Goal: Information Seeking & Learning: Learn about a topic

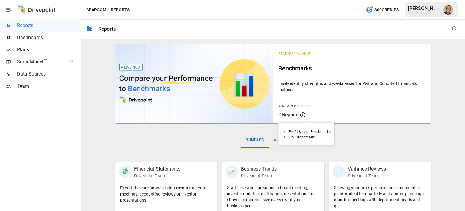
click at [288, 115] on span "2 Reports" at bounding box center [288, 115] width 20 height 6
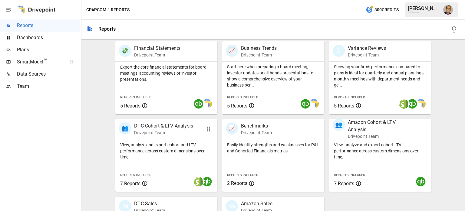
scroll to position [121, 0]
click at [142, 85] on div "Export the core financial statements for board meetings, accounting reviews or …" at bounding box center [166, 87] width 102 height 52
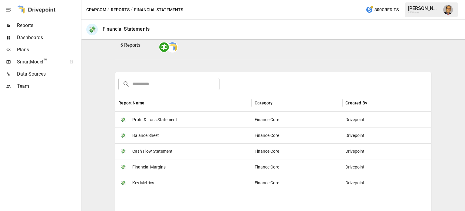
scroll to position [61, 0]
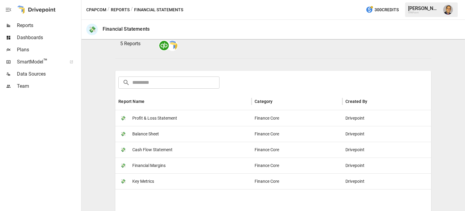
click at [164, 115] on span "Profit & Loss Statement" at bounding box center [154, 117] width 45 height 15
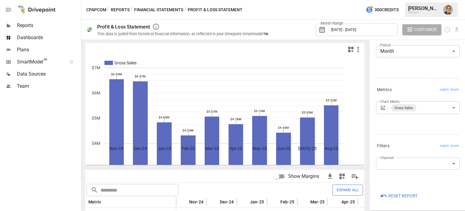
click at [20, 25] on span "Reports" at bounding box center [48, 25] width 63 height 7
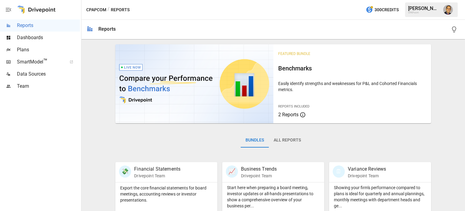
scroll to position [91, 0]
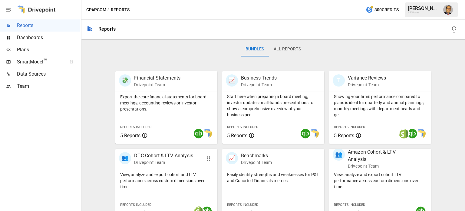
click at [145, 153] on p "DTC Cohort & LTV Analysis" at bounding box center [163, 155] width 59 height 7
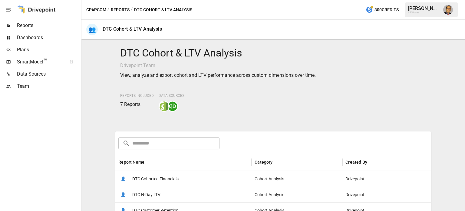
click at [150, 177] on span "DTC Cohorted Financials" at bounding box center [155, 178] width 46 height 15
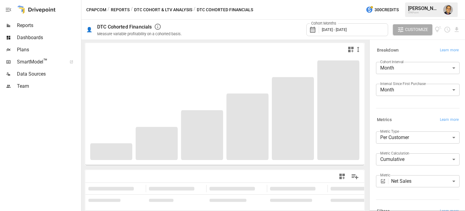
click at [26, 22] on span "Reports" at bounding box center [48, 25] width 63 height 7
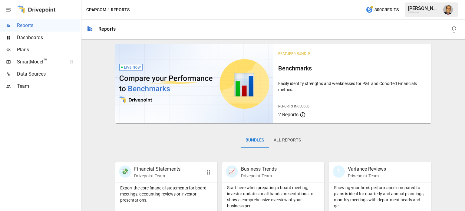
click at [132, 177] on div "💸 Financial Statements Drivepoint Team" at bounding box center [158, 171] width 79 height 13
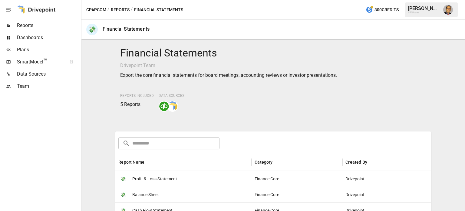
click at [148, 179] on span "Profit & Loss Statement" at bounding box center [154, 178] width 45 height 15
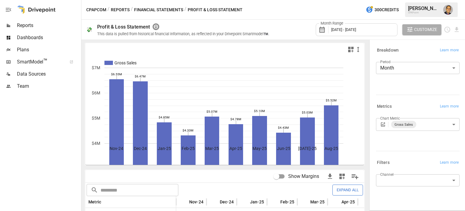
click at [157, 25] on icon "button" at bounding box center [155, 26] width 7 height 7
click at [69, 153] on div at bounding box center [40, 151] width 80 height 118
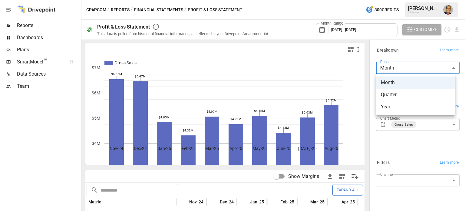
click at [394, 0] on body "Reports Dashboards Plans SmartModel ™ Data Sources Team CPAPcom / Reports / Fin…" at bounding box center [232, 0] width 465 height 0
click at [386, 93] on span "Quarter" at bounding box center [415, 94] width 69 height 7
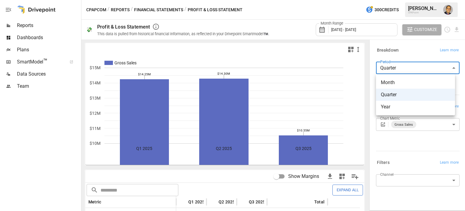
click at [394, 0] on body "Reports Dashboards Plans SmartModel ™ Data Sources Team CPAPcom / Reports / Fin…" at bounding box center [232, 0] width 465 height 0
click at [381, 106] on span "Year" at bounding box center [415, 106] width 69 height 7
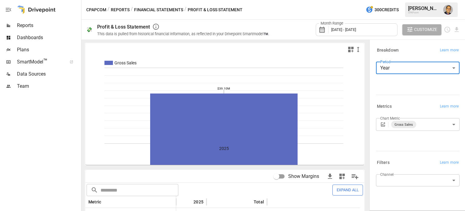
click at [385, 0] on body "Reports Dashboards Plans SmartModel ™ Data Sources Team CPAPcom / Reports / Fin…" at bounding box center [232, 0] width 465 height 0
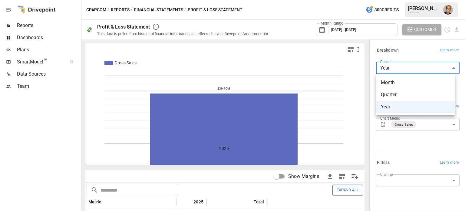
click at [384, 81] on span "Month" at bounding box center [415, 82] width 69 height 7
type input "*****"
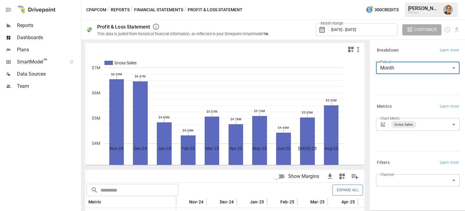
click at [391, 0] on body "Reports Dashboards Plans SmartModel ™ Data Sources Team CPAPcom / Reports / Fin…" at bounding box center [232, 0] width 465 height 0
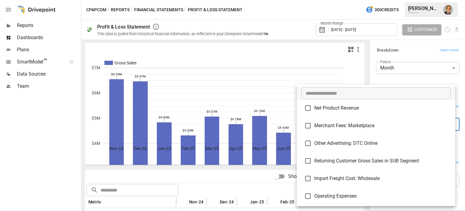
scroll to position [1755, 0]
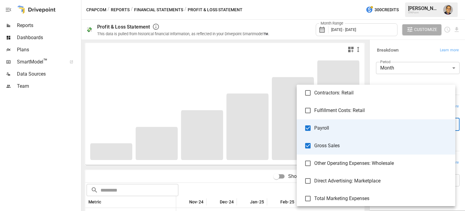
click at [384, 80] on div at bounding box center [232, 105] width 465 height 211
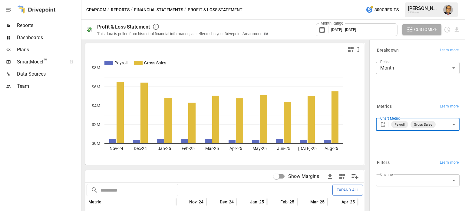
click at [446, 0] on body "Reports Dashboards Plans SmartModel ™ Data Sources Team CPAPcom / Reports / Fin…" at bounding box center [232, 0] width 465 height 0
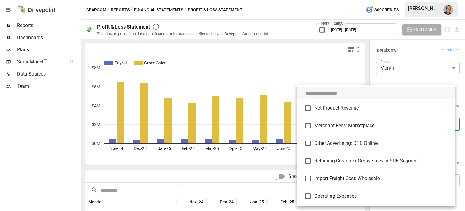
scroll to position [1755, 0]
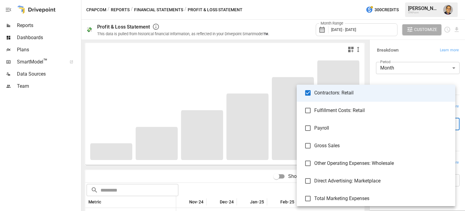
type input "**********"
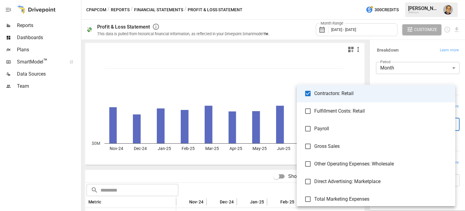
click at [294, 27] on div at bounding box center [232, 105] width 465 height 211
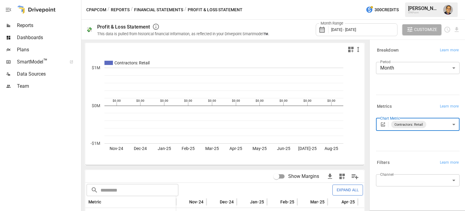
click at [416, 0] on body "Reports Dashboards Plans SmartModel ™ Data Sources Team CPAPcom / Reports / Fin…" at bounding box center [232, 0] width 465 height 0
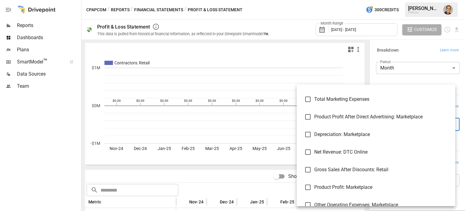
scroll to position [1733, 0]
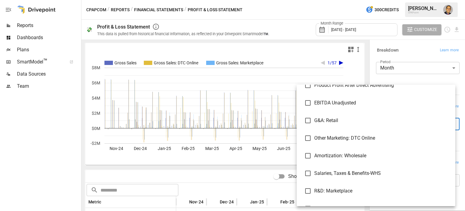
scroll to position [2066, 0]
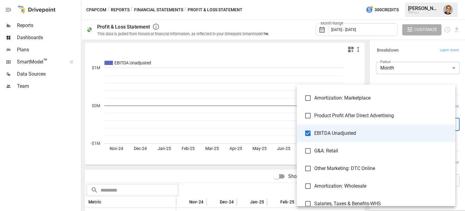
click at [298, 30] on div at bounding box center [232, 105] width 465 height 211
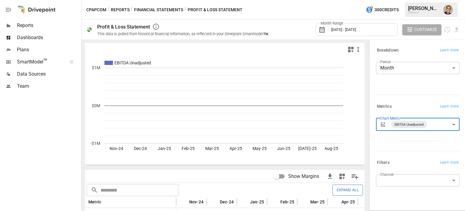
click at [440, 0] on body "Reports Dashboards Plans SmartModel ™ Data Sources Team CPAPcom / Reports / Fin…" at bounding box center [232, 0] width 465 height 0
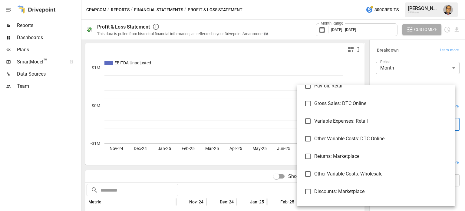
scroll to position [2660, 0]
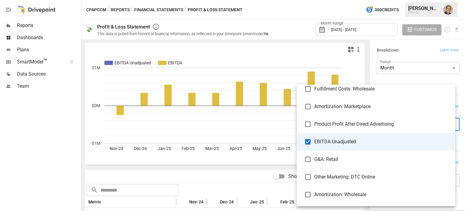
scroll to position [2054, 0]
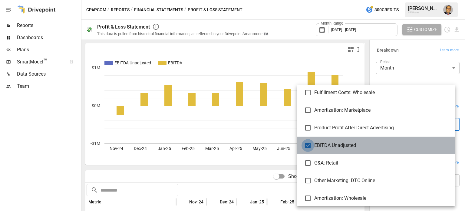
type input "******"
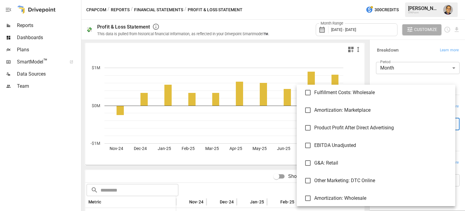
click at [300, 56] on div at bounding box center [232, 105] width 465 height 211
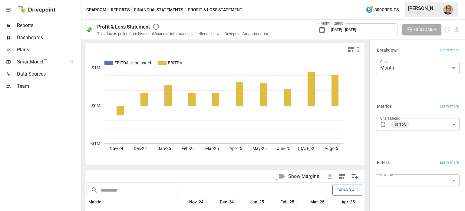
click at [299, 30] on div "Month Range [DATE] - [DATE] Customize" at bounding box center [369, 30] width 184 height 20
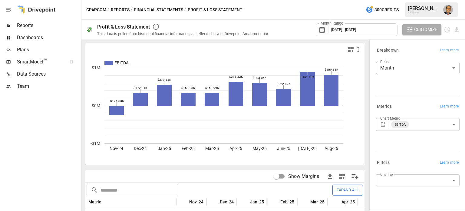
click at [419, 0] on body "Reports Dashboards Plans SmartModel ™ Data Sources Team CPAPcom / Reports / Fin…" at bounding box center [232, 0] width 465 height 0
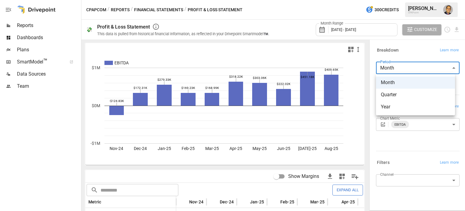
click at [398, 106] on span "Year" at bounding box center [415, 106] width 69 height 7
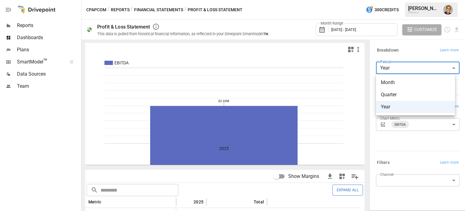
click at [397, 0] on body "Reports Dashboards Plans SmartModel ™ Data Sources Team CPAPcom / Reports / Fin…" at bounding box center [232, 0] width 465 height 0
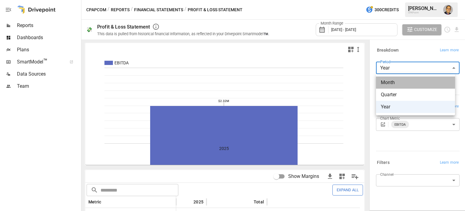
click at [390, 81] on span "Month" at bounding box center [415, 82] width 69 height 7
type input "*****"
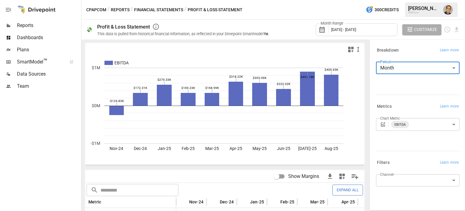
click at [411, 0] on body "Reports Dashboards Plans SmartModel ™ Data Sources Team CPAPcom / Reports / Fin…" at bounding box center [232, 0] width 465 height 0
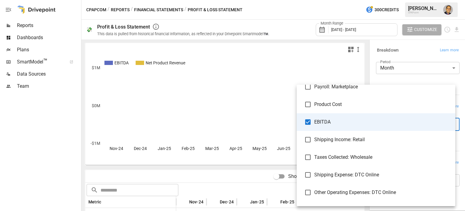
scroll to position [2636, 0]
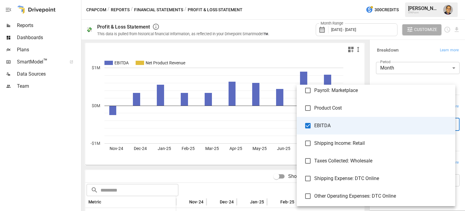
type input "**********"
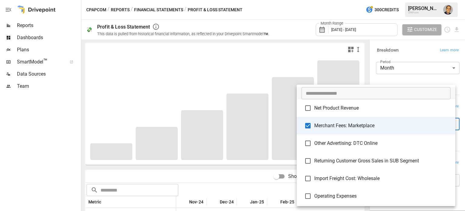
type input "**********"
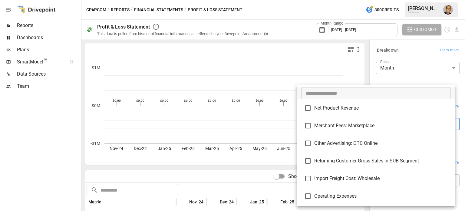
type input "**********"
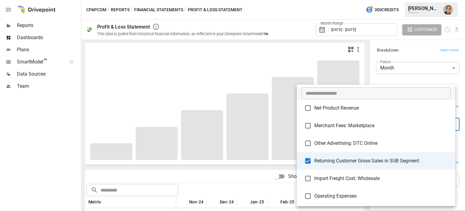
type input "**********"
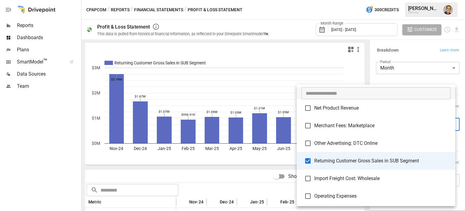
click at [296, 51] on div at bounding box center [232, 105] width 465 height 211
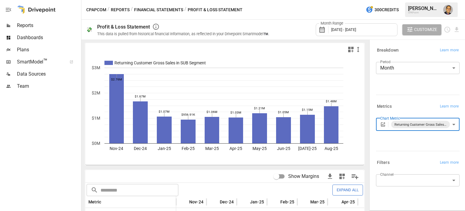
click at [427, 0] on body "Reports Dashboards Plans SmartModel ™ Data Sources Team CPAPcom / Reports / Fin…" at bounding box center [232, 0] width 465 height 0
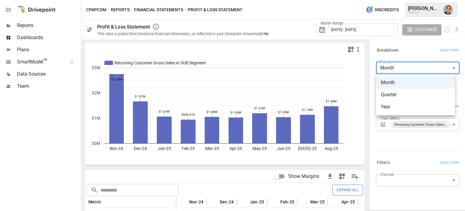
click at [397, 103] on span "Year" at bounding box center [415, 106] width 69 height 7
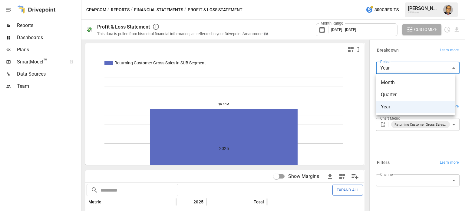
click at [402, 0] on body "Reports Dashboards Plans SmartModel ™ Data Sources Team CPAPcom / Reports / Fin…" at bounding box center [232, 0] width 465 height 0
click at [400, 81] on span "Month" at bounding box center [415, 82] width 69 height 7
type input "*****"
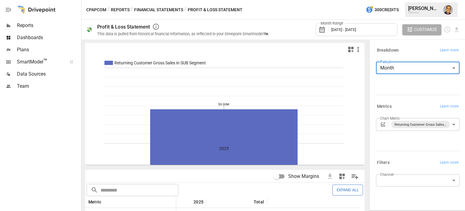
click at [452, 0] on body "**********" at bounding box center [232, 0] width 465 height 0
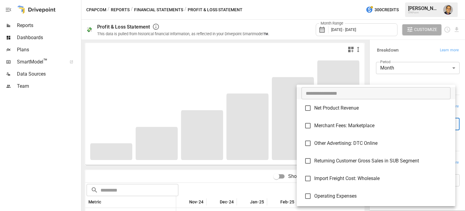
type input "**********"
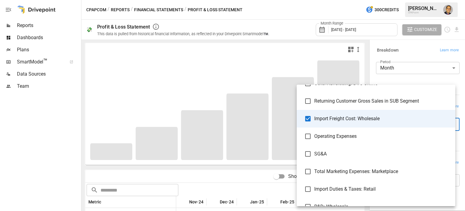
scroll to position [61, 0]
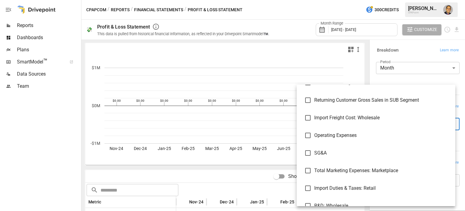
type input "**********"
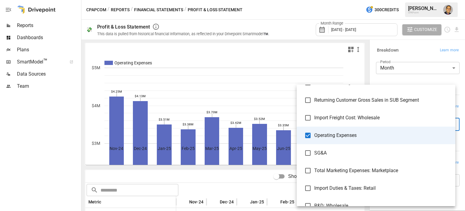
click at [303, 29] on div at bounding box center [232, 105] width 465 height 211
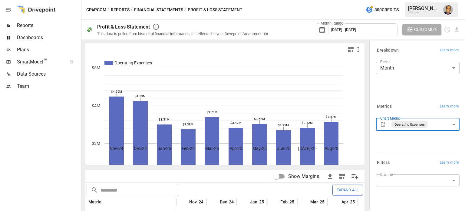
click at [447, 0] on body "Reports Dashboards Plans SmartModel ™ Data Sources Team CPAPcom / Reports / Fin…" at bounding box center [232, 0] width 465 height 0
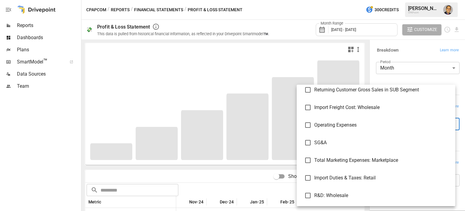
scroll to position [91, 0]
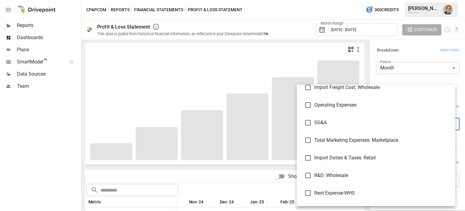
type input "****"
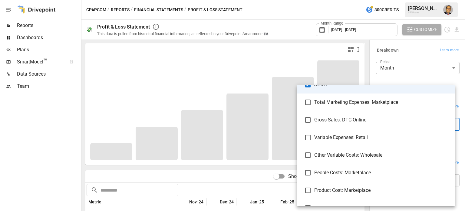
scroll to position [819, 0]
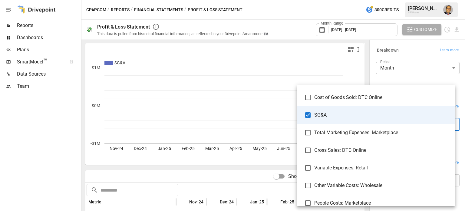
click at [297, 26] on div at bounding box center [232, 105] width 465 height 211
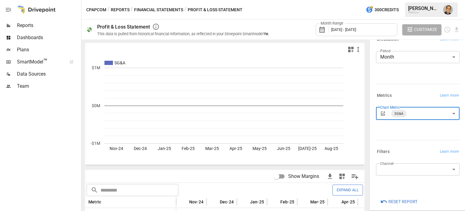
scroll to position [17, 0]
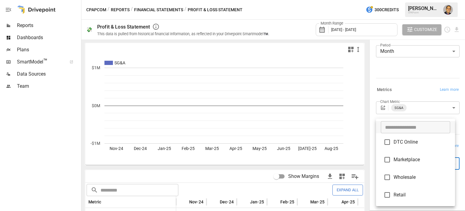
click at [394, 0] on body "Reports Dashboards Plans SmartModel ™ Data Sources Team CPAPcom / Reports / Fin…" at bounding box center [232, 0] width 465 height 0
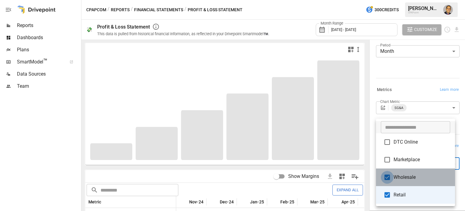
type input "******"
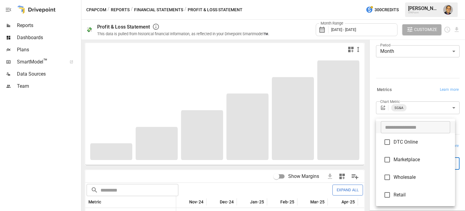
click at [403, 89] on div at bounding box center [232, 105] width 465 height 211
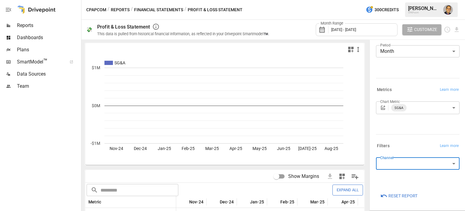
click at [404, 0] on body "Reports Dashboards Plans SmartModel ™ Data Sources Team CPAPcom / Reports / Fin…" at bounding box center [232, 0] width 465 height 0
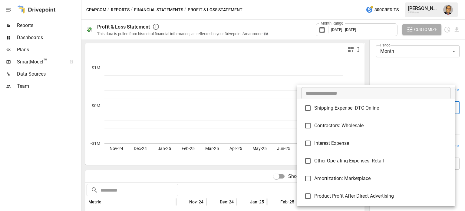
scroll to position [789, 0]
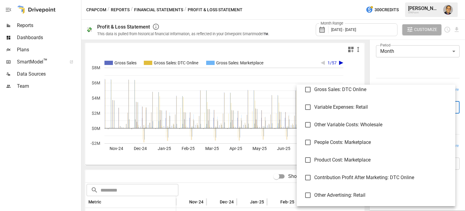
scroll to position [910, 0]
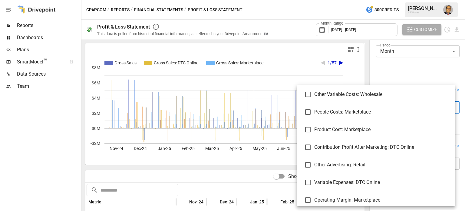
click at [313, 140] on li "Contribution Profit After Marketing: DTC Online" at bounding box center [376, 147] width 159 height 18
type input "**********"
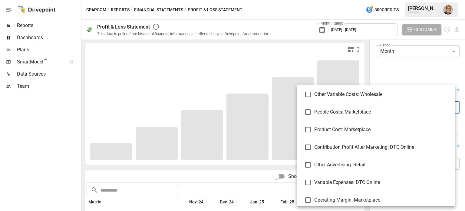
scroll to position [971, 0]
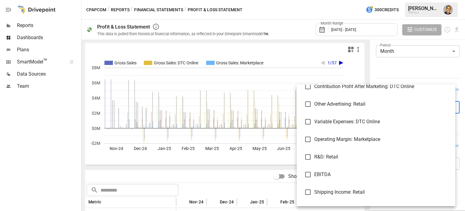
type input "**********"
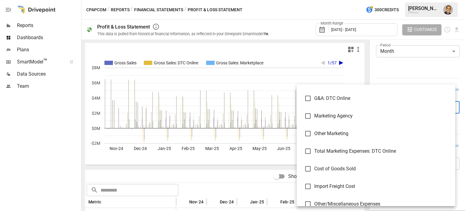
scroll to position [1183, 0]
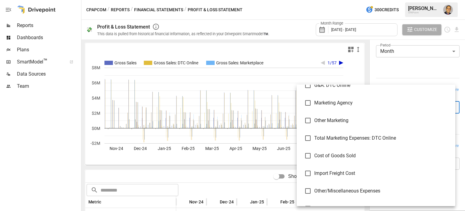
type input "**********"
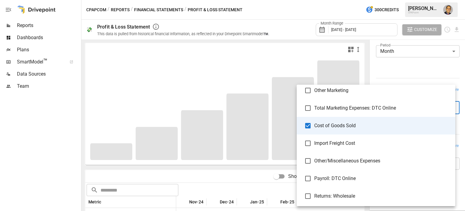
scroll to position [1213, 0]
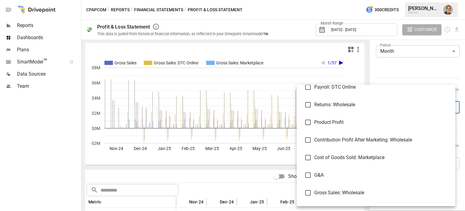
scroll to position [1334, 0]
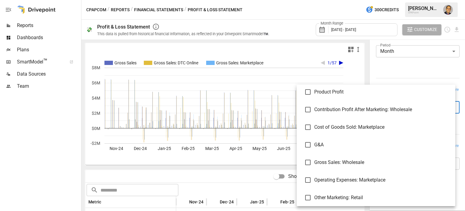
type input "***"
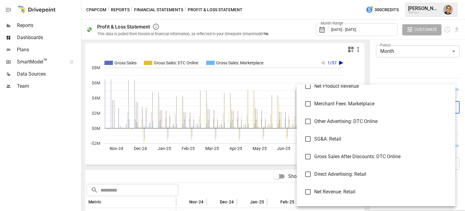
scroll to position [2273, 0]
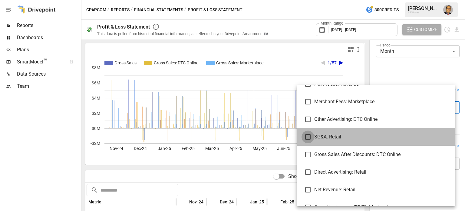
type input "**********"
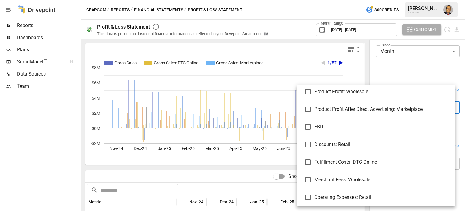
scroll to position [2455, 0]
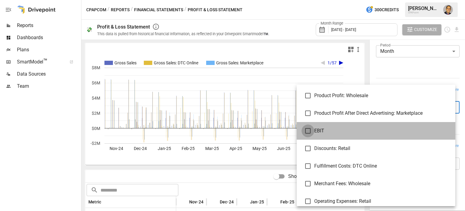
type input "****"
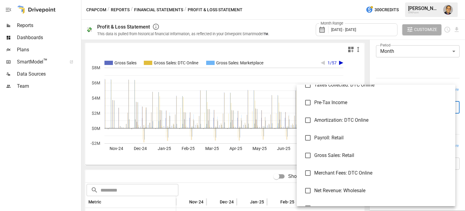
scroll to position [2940, 0]
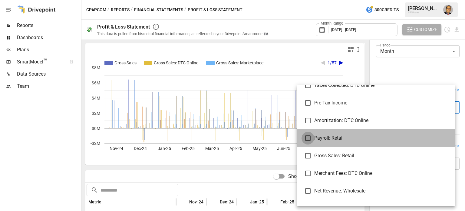
type input "**********"
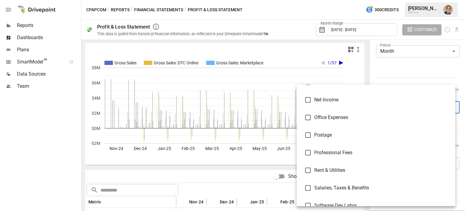
scroll to position [3938, 0]
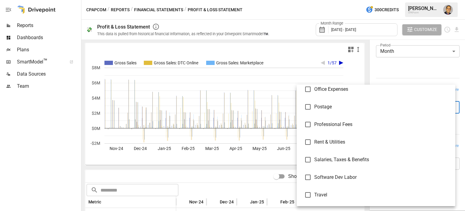
type input "**********"
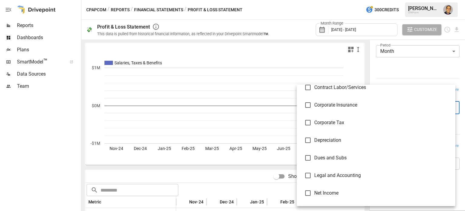
scroll to position [3938, 0]
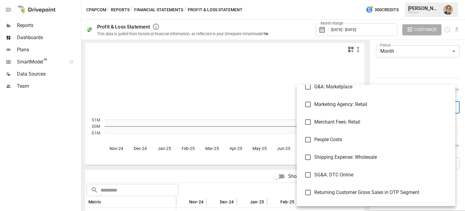
scroll to position [3453, 0]
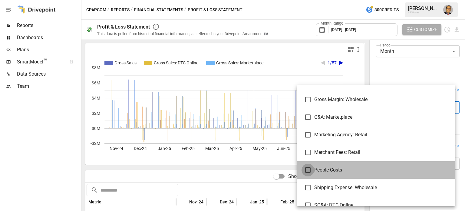
type input "**********"
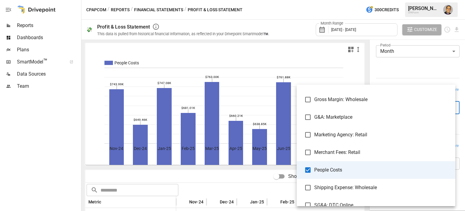
click at [288, 21] on div at bounding box center [232, 105] width 465 height 211
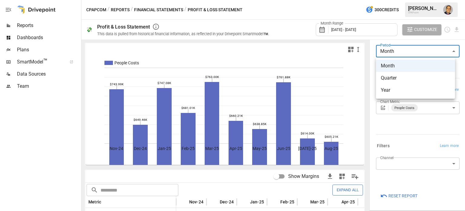
click at [404, 0] on body "Reports Dashboards Plans SmartModel ™ Data Sources Team CPAPcom / Reports / Fin…" at bounding box center [232, 0] width 465 height 0
click at [390, 87] on span "Year" at bounding box center [415, 89] width 69 height 7
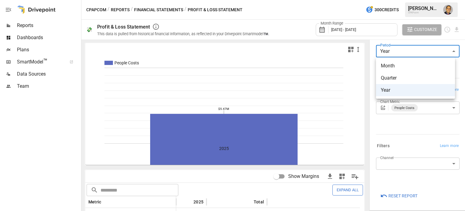
click at [398, 0] on body "Reports Dashboards Plans SmartModel ™ Data Sources Team CPAPcom / Reports / Fin…" at bounding box center [232, 0] width 465 height 0
click at [388, 67] on span "Month" at bounding box center [415, 65] width 69 height 7
type input "*****"
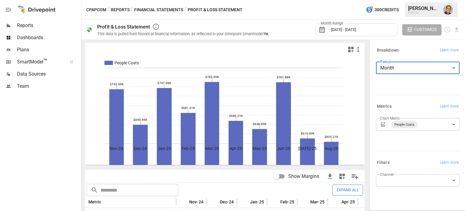
scroll to position [17, 0]
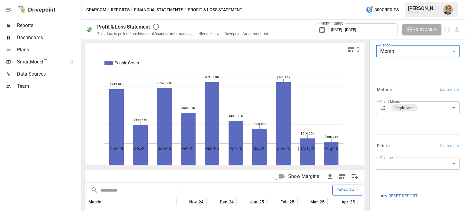
click at [400, 0] on body "Reports Dashboards Plans SmartModel ™ Data Sources Team CPAPcom / Reports / Fin…" at bounding box center [232, 0] width 465 height 0
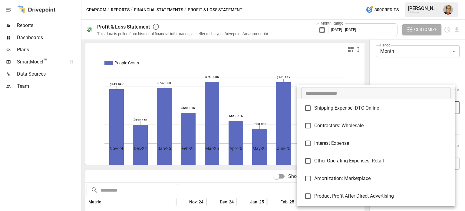
scroll to position [3477, 0]
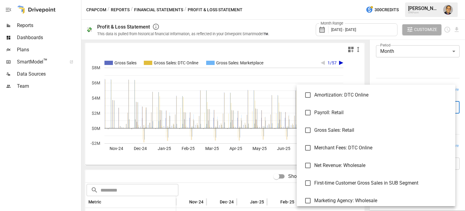
scroll to position [2962, 0]
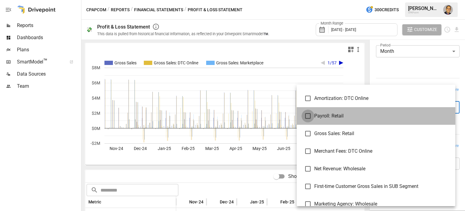
type input "**********"
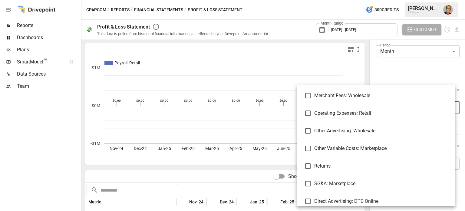
scroll to position [2538, 0]
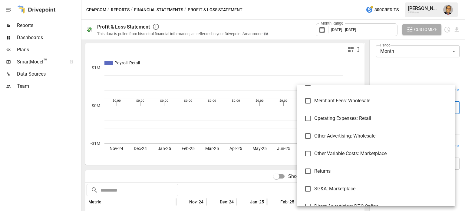
click at [292, 51] on div at bounding box center [232, 105] width 465 height 211
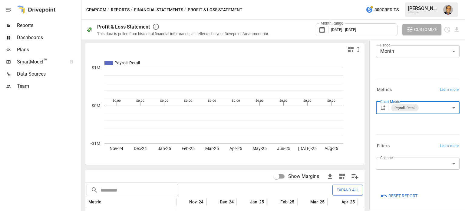
click at [33, 46] on span "Plans" at bounding box center [48, 49] width 63 height 7
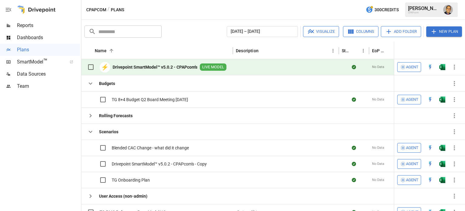
click at [238, 67] on div at bounding box center [237, 66] width 3 height 3
click at [161, 68] on b "Drivepoint SmartModel™ v5.0.2 - CPAPcom's" at bounding box center [155, 67] width 85 height 6
click at [35, 22] on span "Reports" at bounding box center [48, 25] width 63 height 7
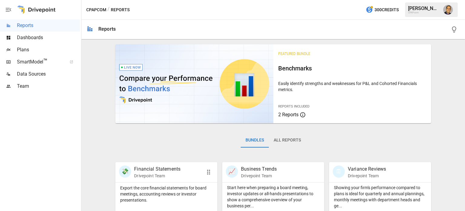
click at [143, 171] on p "Financial Statements" at bounding box center [157, 168] width 46 height 7
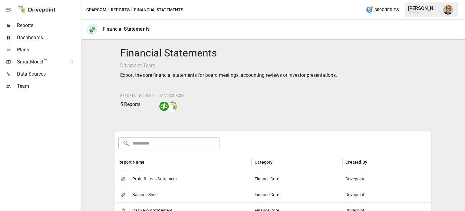
click at [145, 182] on span "Profit & Loss Statement" at bounding box center [154, 178] width 45 height 15
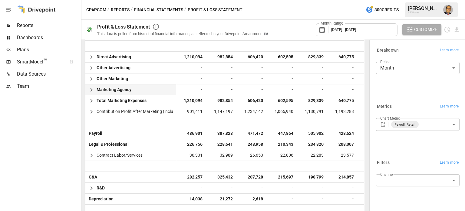
scroll to position [333, 0]
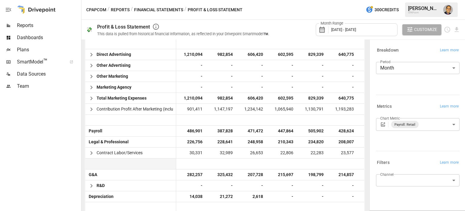
click at [280, 166] on div at bounding box center [282, 163] width 30 height 11
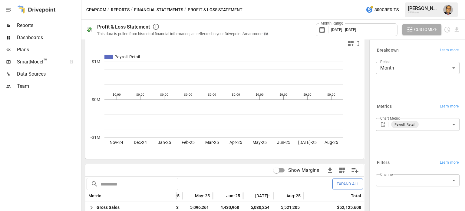
scroll to position [0, 0]
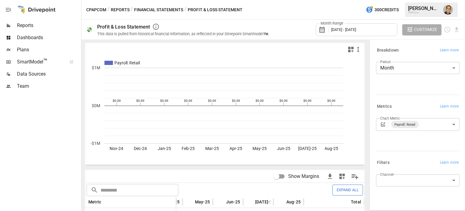
click at [163, 10] on button "Financial Statements" at bounding box center [158, 10] width 49 height 8
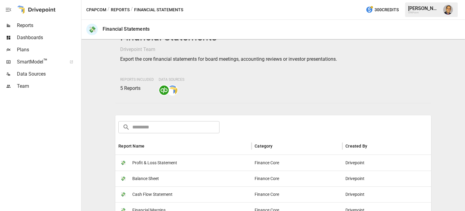
scroll to position [61, 0]
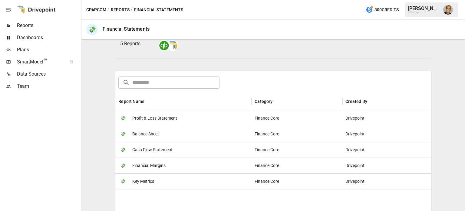
click at [153, 134] on span "Balance Sheet" at bounding box center [145, 133] width 27 height 15
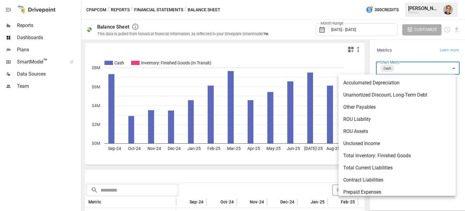
click at [400, 0] on body "Reports Dashboards Plans SmartModel ™ Data Sources Team CPAPcom / Reports / Fin…" at bounding box center [232, 0] width 465 height 0
click at [399, 66] on div at bounding box center [232, 105] width 465 height 211
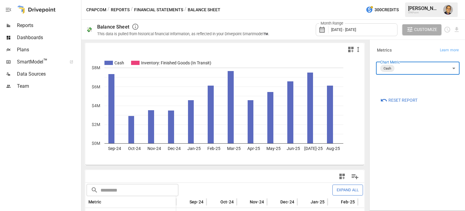
click at [395, 0] on body "Reports Dashboards Plans SmartModel ™ Data Sources Team CPAPcom / Reports / Fin…" at bounding box center [232, 0] width 465 height 0
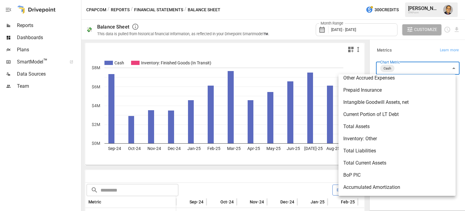
scroll to position [182, 0]
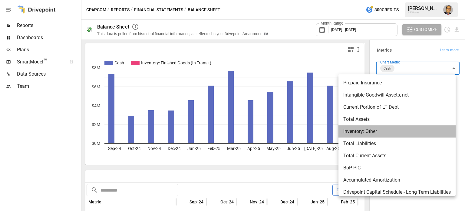
click at [370, 129] on span "Inventory: Other" at bounding box center [398, 131] width 108 height 7
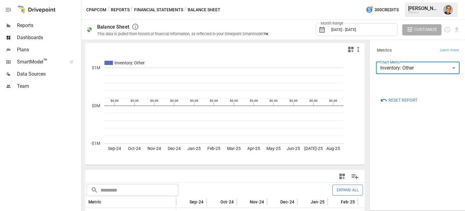
click at [390, 0] on body "Reports Dashboards Plans SmartModel ™ Data Sources Team CPAPcom / Reports / Fin…" at bounding box center [232, 0] width 465 height 0
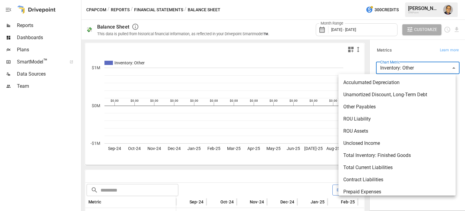
scroll to position [178, 0]
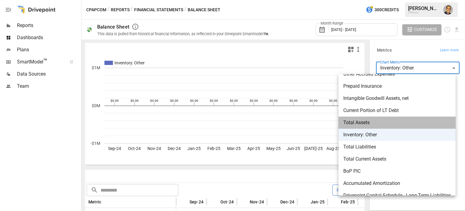
click at [383, 125] on span "Total Assets" at bounding box center [398, 122] width 108 height 7
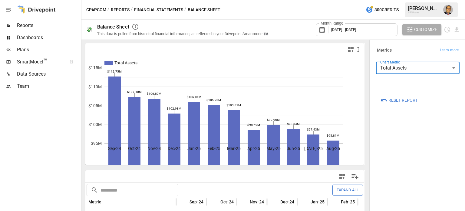
click at [404, 0] on body "Reports Dashboards Plans SmartModel ™ Data Sources Team CPAPcom / Reports / Fin…" at bounding box center [232, 0] width 465 height 0
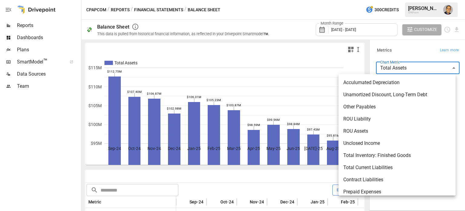
scroll to position [166, 0]
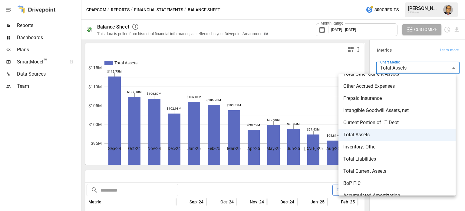
click at [354, 154] on li "Total Liabilities" at bounding box center [397, 159] width 117 height 12
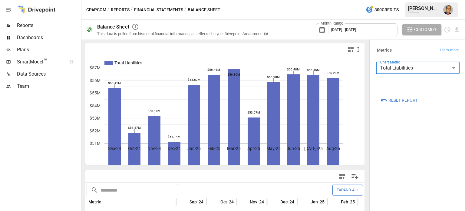
click at [391, 0] on body "Reports Dashboards Plans SmartModel ™ Data Sources Team CPAPcom / Reports / Fin…" at bounding box center [232, 0] width 465 height 0
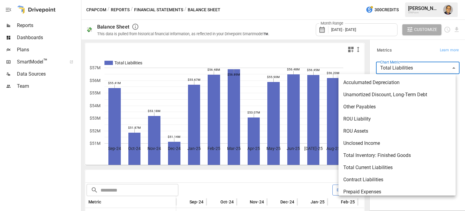
scroll to position [190, 0]
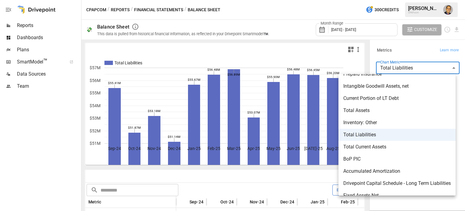
click at [367, 112] on span "Total Assets" at bounding box center [398, 110] width 108 height 7
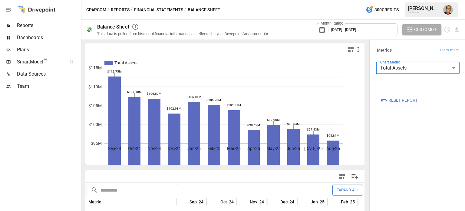
click at [404, 0] on body "Reports Dashboards Plans SmartModel ™ Data Sources Team CPAPcom / Reports / Fin…" at bounding box center [232, 0] width 465 height 0
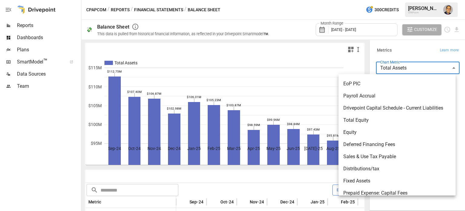
scroll to position [308, 0]
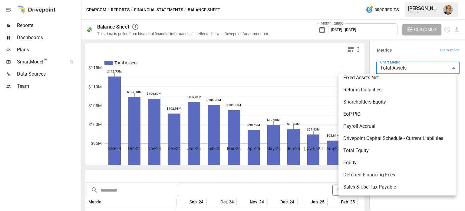
click at [371, 150] on span "Total Equity" at bounding box center [398, 150] width 108 height 7
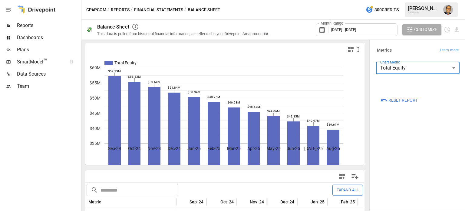
click at [350, 32] on div "Month Range September 2024 - September 2025" at bounding box center [357, 29] width 82 height 13
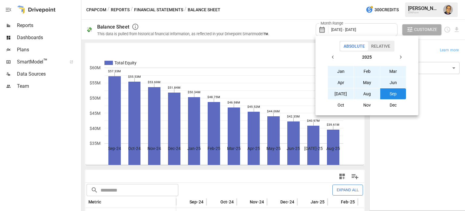
click at [331, 55] on icon "button" at bounding box center [333, 57] width 5 height 5
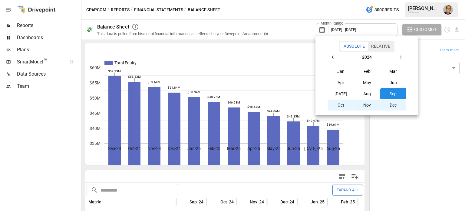
click at [331, 55] on icon "button" at bounding box center [333, 57] width 5 height 5
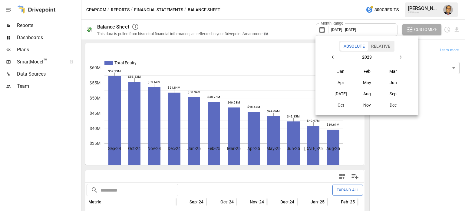
click at [331, 55] on icon "button" at bounding box center [333, 57] width 5 height 5
click at [343, 73] on button "Jan" at bounding box center [341, 71] width 26 height 11
click at [400, 56] on icon "button" at bounding box center [400, 57] width 5 height 5
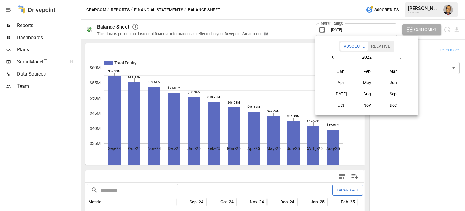
click at [400, 56] on icon "button" at bounding box center [400, 57] width 5 height 5
click at [335, 57] on icon "button" at bounding box center [333, 57] width 5 height 5
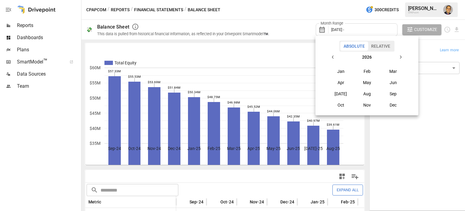
click at [335, 57] on icon "button" at bounding box center [333, 57] width 5 height 5
click at [398, 58] on button "button" at bounding box center [400, 57] width 11 height 11
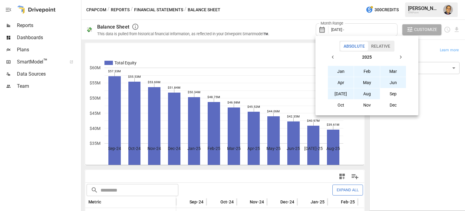
click at [367, 92] on button "Aug" at bounding box center [367, 93] width 26 height 11
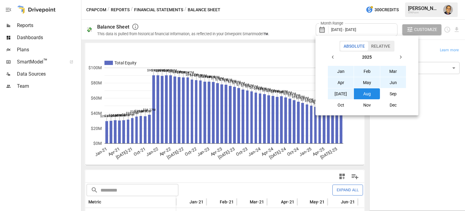
click at [287, 25] on div at bounding box center [232, 105] width 465 height 211
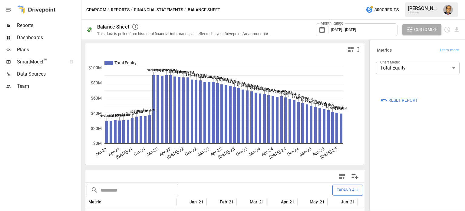
click at [356, 27] on span "January 2021 - August 2025" at bounding box center [343, 29] width 25 height 5
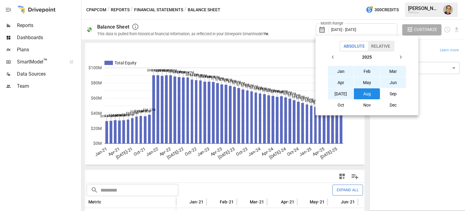
click at [334, 57] on icon "button" at bounding box center [333, 57] width 5 height 5
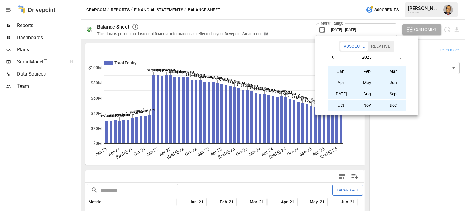
click at [345, 74] on button "Jan" at bounding box center [341, 71] width 26 height 11
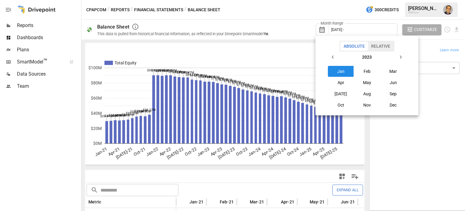
click at [400, 57] on icon "button" at bounding box center [400, 57] width 5 height 5
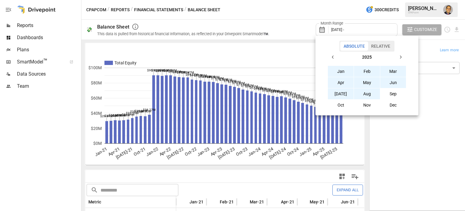
click at [363, 97] on button "Aug" at bounding box center [367, 93] width 26 height 11
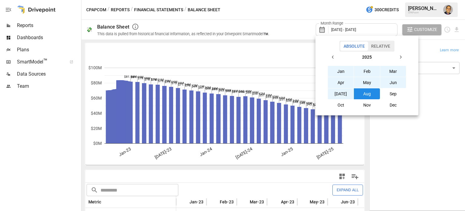
click at [291, 21] on div at bounding box center [232, 105] width 465 height 211
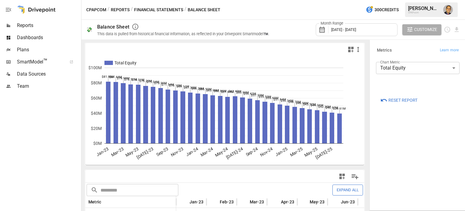
click at [397, 0] on body "Reports Dashboards Plans SmartModel ™ Data Sources Team CPAPcom / Reports / Fin…" at bounding box center [232, 0] width 465 height 0
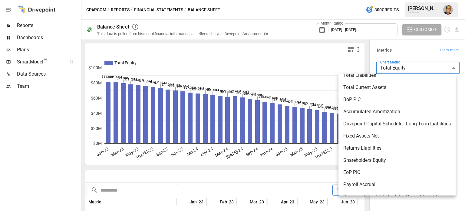
scroll to position [233, 0]
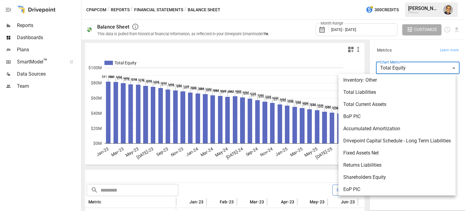
click at [365, 93] on span "Total Liabilities" at bounding box center [398, 91] width 108 height 7
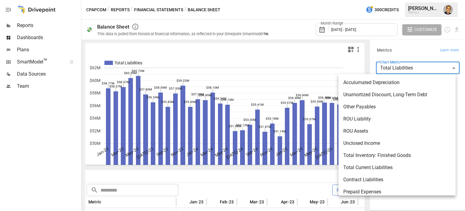
click at [420, 0] on body "Reports Dashboards Plans SmartModel ™ Data Sources Team CPAPcom / Reports / Fin…" at bounding box center [232, 0] width 465 height 0
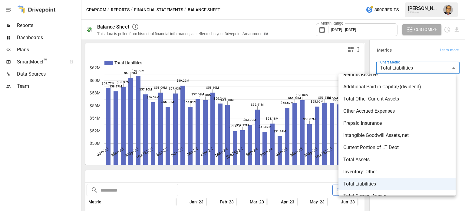
scroll to position [152, 0]
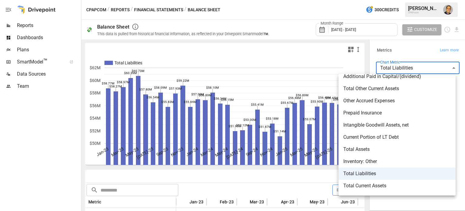
click at [361, 147] on span "Total Assets" at bounding box center [398, 148] width 108 height 7
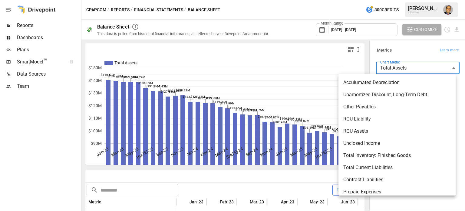
click at [395, 0] on body "Reports Dashboards Plans SmartModel ™ Data Sources Team CPAPcom / Reports / Fin…" at bounding box center [232, 0] width 465 height 0
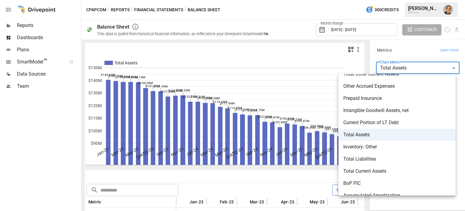
click at [362, 172] on span "Total Current Assets" at bounding box center [398, 170] width 108 height 7
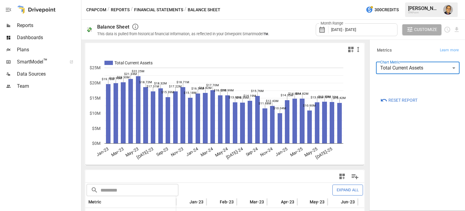
click at [401, 0] on body "Reports Dashboards Plans SmartModel ™ Data Sources Team CPAPcom / Reports / Fin…" at bounding box center [232, 0] width 465 height 0
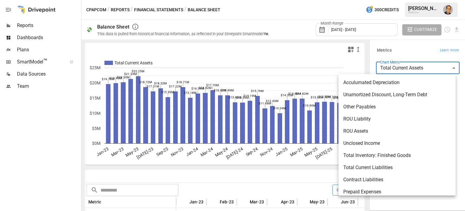
scroll to position [202, 0]
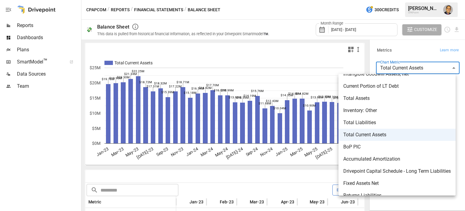
click at [370, 180] on span "Fixed Assets Net" at bounding box center [398, 182] width 108 height 7
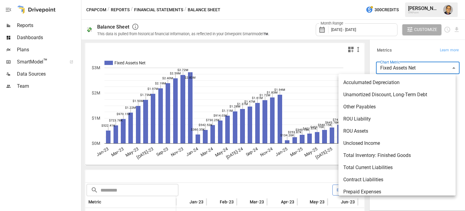
click at [416, 0] on body "Reports Dashboards Plans SmartModel ™ Data Sources Team CPAPcom / Reports / Fin…" at bounding box center [232, 0] width 465 height 0
click at [383, 49] on div at bounding box center [232, 105] width 465 height 211
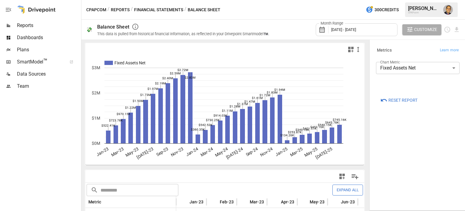
click at [387, 64] on label "Chart Metric" at bounding box center [391, 61] width 20 height 5
click at [402, 0] on body "Reports Dashboards Plans SmartModel ™ Data Sources Team CPAPcom / Reports / Fin…" at bounding box center [232, 0] width 465 height 0
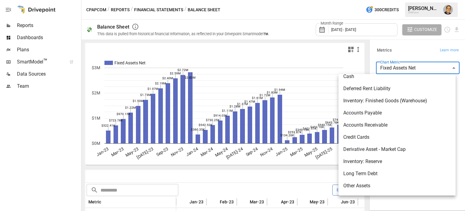
scroll to position [550, 0]
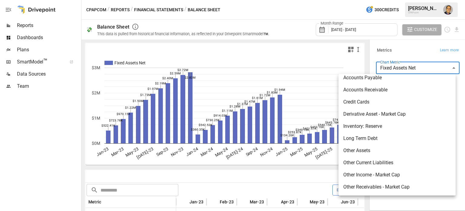
click at [359, 106] on li "Credit Cards" at bounding box center [397, 102] width 117 height 12
type input "**********"
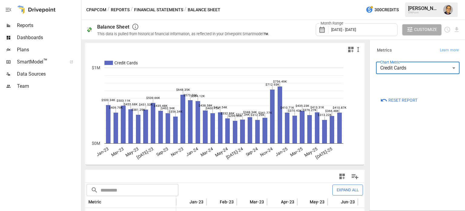
click at [411, 0] on body "Reports Dashboards Plans SmartModel ™ Data Sources Team CPAPcom / Reports / Fin…" at bounding box center [232, 0] width 465 height 0
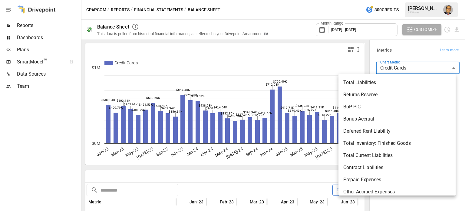
scroll to position [518, 0]
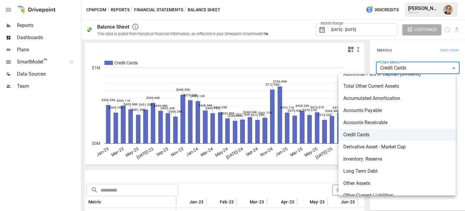
click at [378, 51] on div at bounding box center [232, 105] width 465 height 211
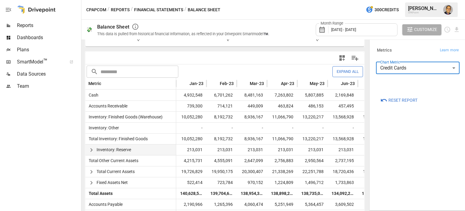
scroll to position [121, 0]
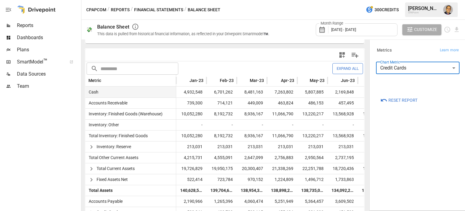
click at [198, 94] on span "4,932,548" at bounding box center [191, 92] width 24 height 11
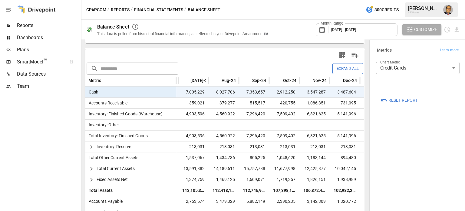
click at [329, 93] on div "3,547,287" at bounding box center [315, 92] width 30 height 11
click at [94, 169] on icon "button" at bounding box center [91, 168] width 7 height 7
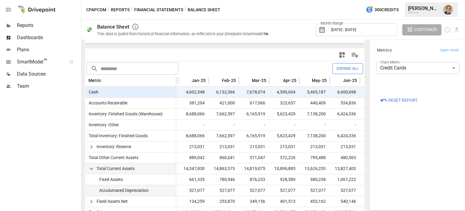
scroll to position [152, 0]
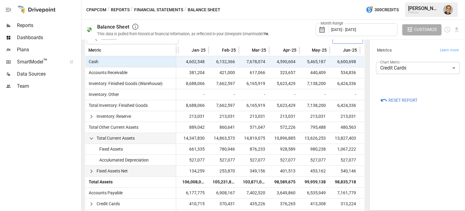
click at [91, 170] on icon "button" at bounding box center [91, 170] width 7 height 7
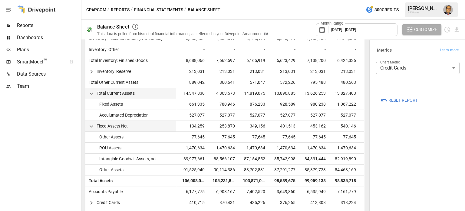
scroll to position [212, 0]
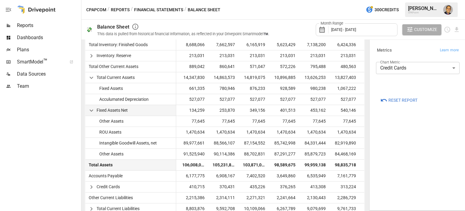
click at [226, 166] on span "105,231,828" at bounding box center [224, 164] width 24 height 11
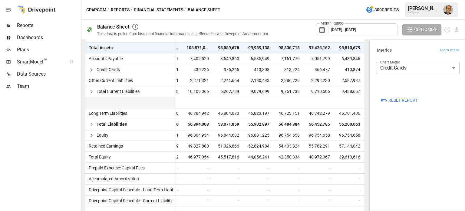
scroll to position [332, 0]
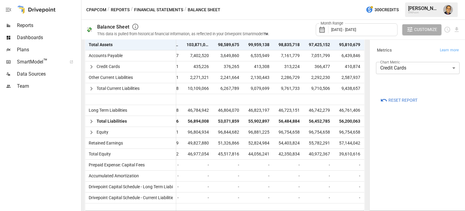
click at [151, 6] on button "Financial Statements" at bounding box center [158, 10] width 49 height 8
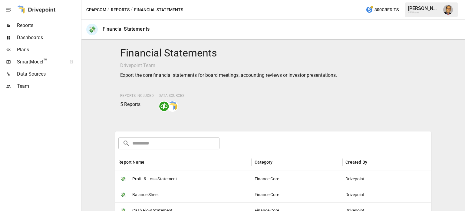
scroll to position [61, 0]
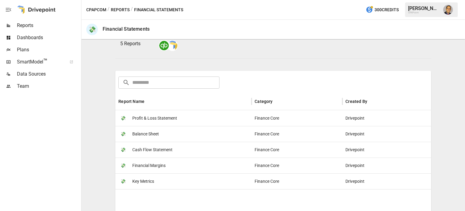
click at [149, 148] on span "Cash Flow Statement" at bounding box center [152, 149] width 40 height 15
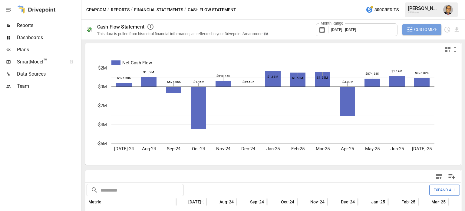
click at [413, 31] on icon "button" at bounding box center [410, 29] width 7 height 7
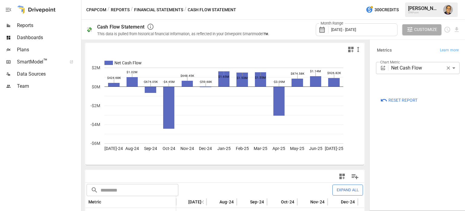
click at [356, 29] on span "July 2024 - July 2025" at bounding box center [343, 29] width 25 height 5
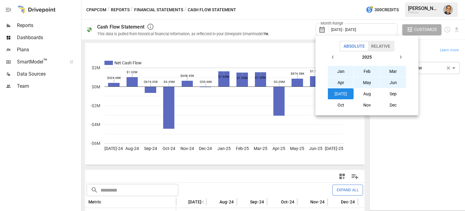
click at [369, 95] on button "Aug" at bounding box center [367, 93] width 26 height 11
click at [343, 69] on button "Jan" at bounding box center [341, 71] width 26 height 11
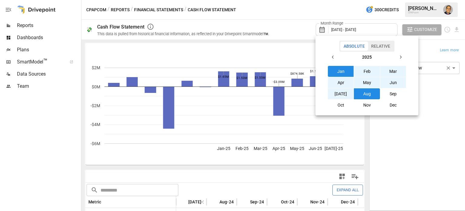
click at [335, 58] on icon "button" at bounding box center [333, 57] width 5 height 5
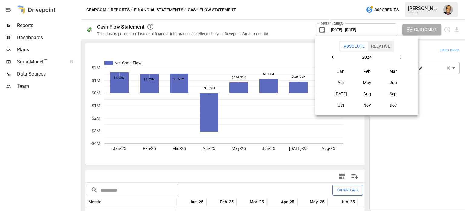
click at [340, 90] on button "Jul" at bounding box center [341, 93] width 26 height 11
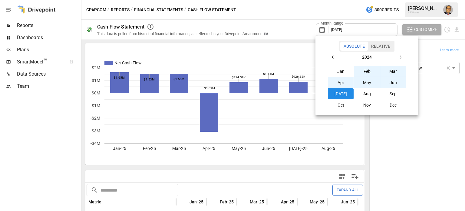
click at [397, 55] on button "button" at bounding box center [400, 57] width 11 height 11
click at [371, 96] on button "Aug" at bounding box center [367, 93] width 26 height 11
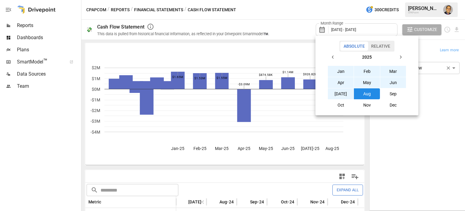
click at [291, 14] on div at bounding box center [232, 105] width 465 height 211
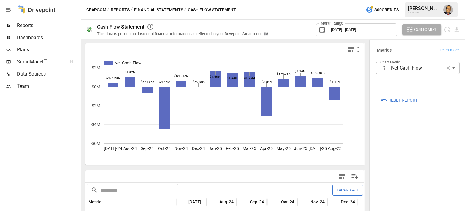
click at [400, 0] on body "Reports Dashboards Plans SmartModel ™ Data Sources Team CPAPcom / Reports / Fin…" at bounding box center [232, 0] width 465 height 0
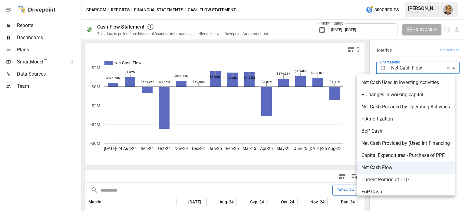
click at [389, 83] on span "Net Cash Used in Investing Activities" at bounding box center [406, 82] width 88 height 7
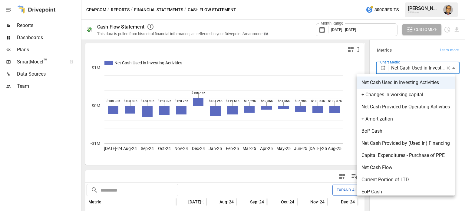
click at [400, 0] on body "Reports Dashboards Plans SmartModel ™ Data Sources Team CPAPcom / Reports / Fin…" at bounding box center [232, 0] width 465 height 0
click at [390, 94] on span "+ Changes in working capital" at bounding box center [406, 94] width 88 height 7
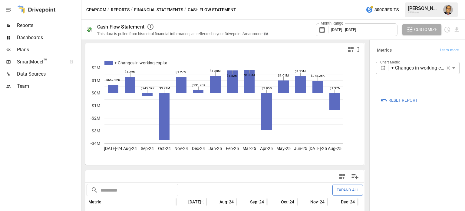
click at [389, 69] on div "**********" at bounding box center [418, 68] width 84 height 12
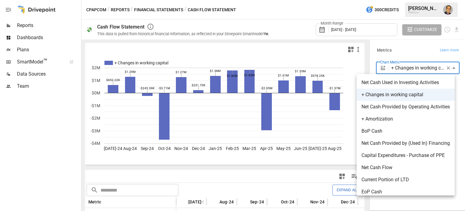
click at [404, 0] on body "Reports Dashboards Plans SmartModel ™ Data Sources Team CPAPcom / Reports / Fin…" at bounding box center [232, 0] width 465 height 0
click at [383, 104] on span "Net Cash Provided by Operating Activities" at bounding box center [406, 106] width 88 height 7
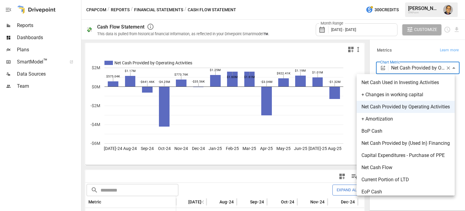
click at [404, 0] on body "Reports Dashboards Plans SmartModel ™ Data Sources Team CPAPcom / Reports / Fin…" at bounding box center [232, 0] width 465 height 0
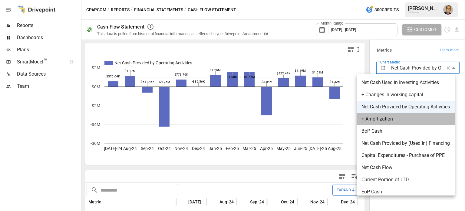
click at [386, 118] on span "+ Amortization" at bounding box center [406, 118] width 88 height 7
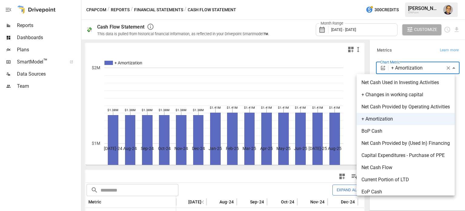
click at [405, 0] on body "Reports Dashboards Plans SmartModel ™ Data Sources Team CPAPcom / Reports / Fin…" at bounding box center [232, 0] width 465 height 0
click at [381, 132] on span "BoP Cash" at bounding box center [406, 130] width 88 height 7
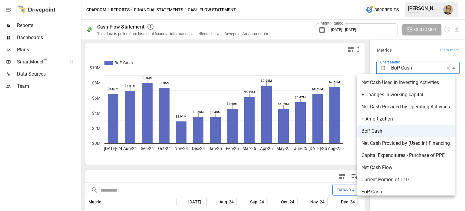
click at [408, 0] on body "Reports Dashboards Plans SmartModel ™ Data Sources Team CPAPcom / Reports / Fin…" at bounding box center [232, 0] width 465 height 0
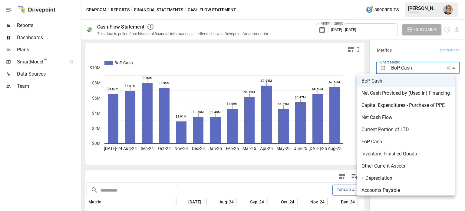
scroll to position [61, 0]
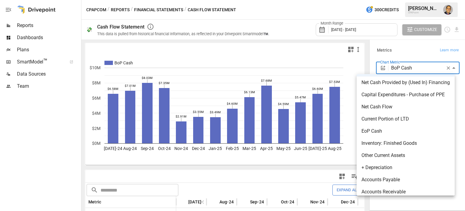
click at [401, 82] on span "Net Cash Provided by (Used In) Financing" at bounding box center [406, 82] width 88 height 7
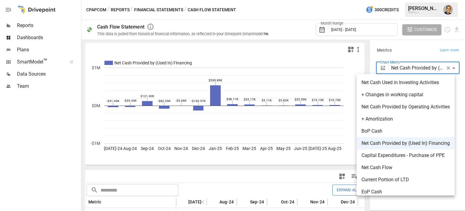
click at [402, 0] on body "Reports Dashboards Plans SmartModel ™ Data Sources Team CPAPcom / Reports / Fin…" at bounding box center [232, 0] width 465 height 0
click at [394, 96] on span "+ Changes in working capital" at bounding box center [406, 94] width 88 height 7
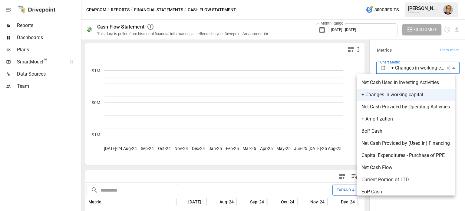
click at [402, 0] on body "Reports Dashboards Plans SmartModel ™ Data Sources Team CPAPcom / Reports / Fin…" at bounding box center [232, 0] width 465 height 0
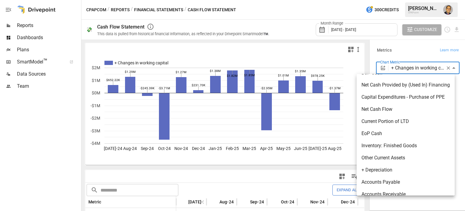
scroll to position [61, 0]
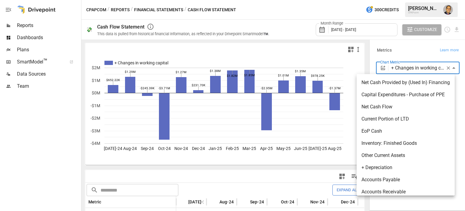
click at [394, 95] on span "Capital Expenditures - Purchase of PPE" at bounding box center [406, 94] width 88 height 7
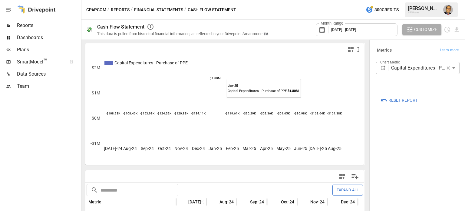
click at [218, 84] on rect "A chart." at bounding box center [215, 95] width 11 height 45
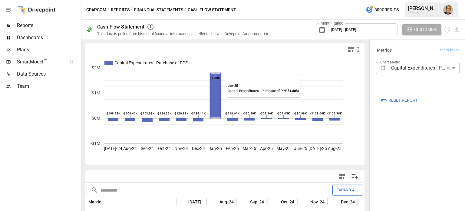
click at [218, 84] on rect "A chart." at bounding box center [215, 96] width 9 height 44
click at [218, 84] on rect "A chart." at bounding box center [215, 95] width 11 height 45
click at [355, 49] on icon "button" at bounding box center [358, 49] width 7 height 7
click at [343, 51] on div at bounding box center [232, 105] width 465 height 211
click at [348, 49] on icon "button" at bounding box center [351, 49] width 7 height 7
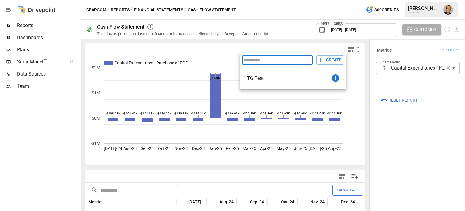
click at [299, 51] on div at bounding box center [232, 105] width 465 height 211
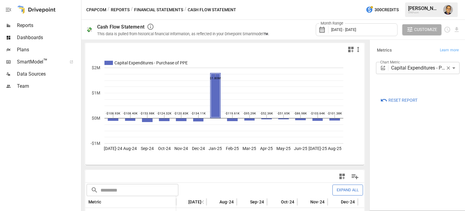
click at [407, 0] on body "Reports Dashboards Plans SmartModel ™ Data Sources Team CPAPcom / Reports / Fin…" at bounding box center [232, 0] width 465 height 0
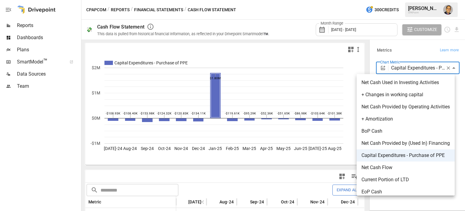
scroll to position [30, 0]
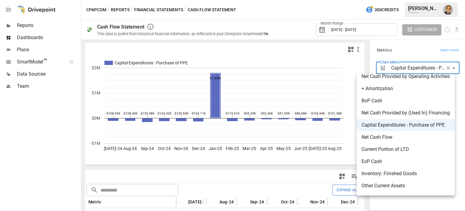
click at [358, 29] on div at bounding box center [232, 105] width 465 height 211
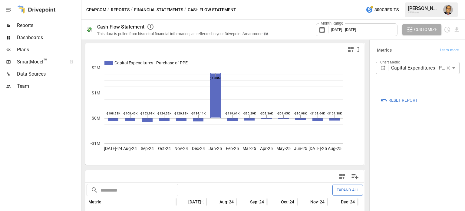
click at [350, 27] on span "July 2024 - August 2025" at bounding box center [343, 29] width 25 height 5
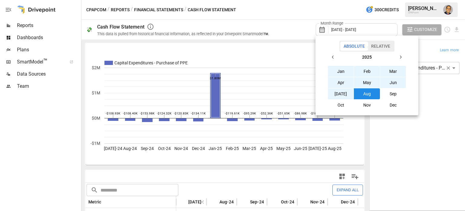
click at [335, 58] on icon "button" at bounding box center [333, 57] width 5 height 5
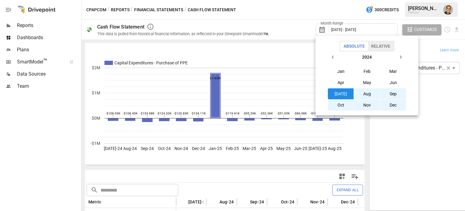
click at [335, 58] on icon "button" at bounding box center [333, 57] width 5 height 5
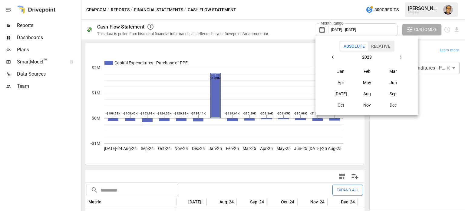
click at [344, 70] on button "Jan" at bounding box center [341, 71] width 26 height 11
click at [402, 54] on button "button" at bounding box center [400, 57] width 11 height 11
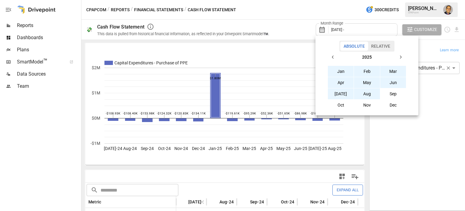
click at [368, 94] on button "Aug" at bounding box center [367, 93] width 26 height 11
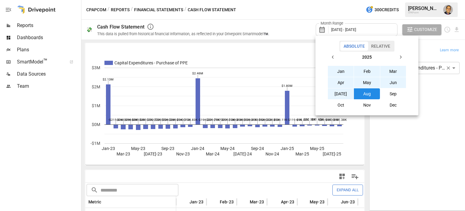
click at [380, 149] on div at bounding box center [232, 105] width 465 height 211
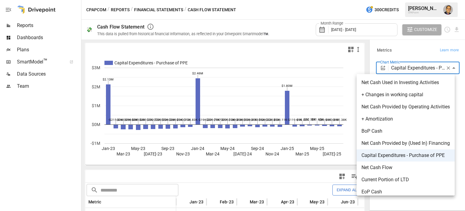
click at [410, 0] on body "Reports Dashboards Plans SmartModel ™ Data Sources Team CPAPcom / Reports / Fin…" at bounding box center [232, 0] width 465 height 0
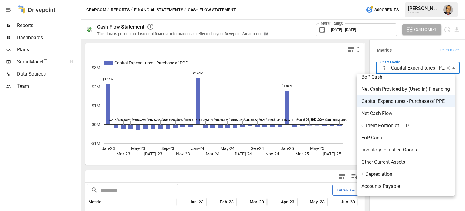
scroll to position [61, 0]
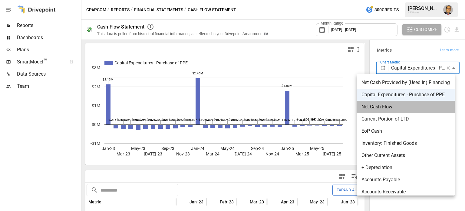
click at [386, 107] on span "Net Cash Flow" at bounding box center [406, 106] width 88 height 7
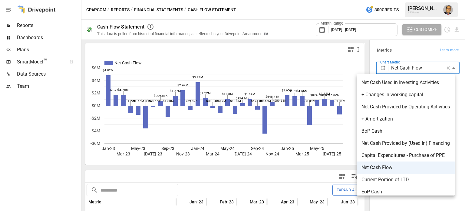
click at [399, 0] on body "Reports Dashboards Plans SmartModel ™ Data Sources Team CPAPcom / Reports / Fin…" at bounding box center [232, 0] width 465 height 0
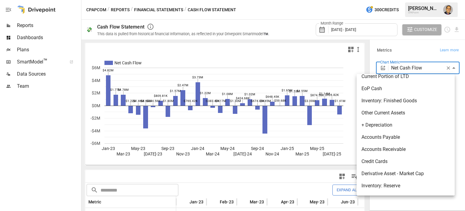
scroll to position [121, 0]
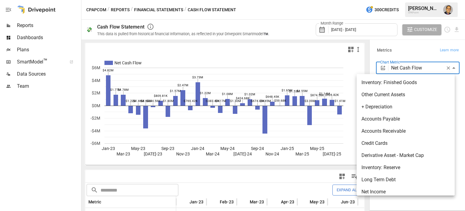
click at [393, 120] on span "Accounts Payable" at bounding box center [406, 118] width 88 height 7
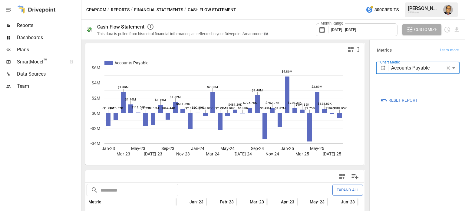
click at [408, 0] on body "Reports Dashboards Plans SmartModel ™ Data Sources Team CPAPcom / Reports / Fin…" at bounding box center [232, 0] width 465 height 0
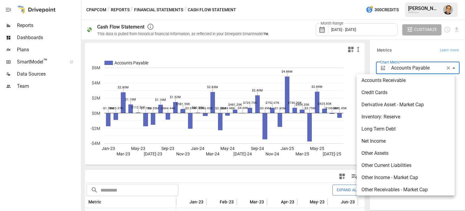
scroll to position [175, 0]
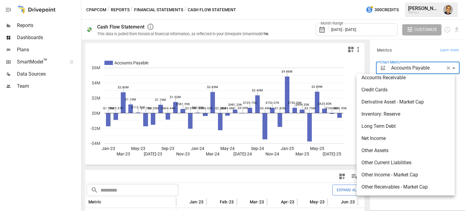
click at [397, 186] on span "Other Receivables - Market Cap" at bounding box center [406, 186] width 88 height 7
type input "**********"
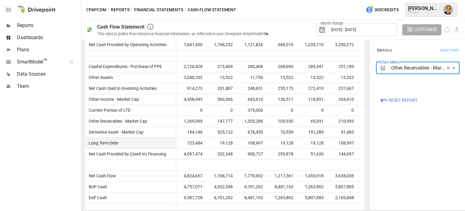
scroll to position [182, 0]
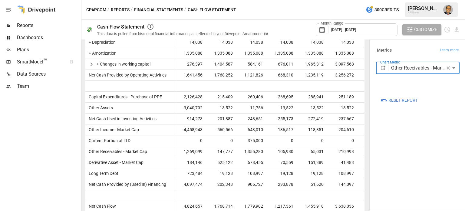
click at [174, 8] on button "Financial Statements" at bounding box center [158, 10] width 49 height 8
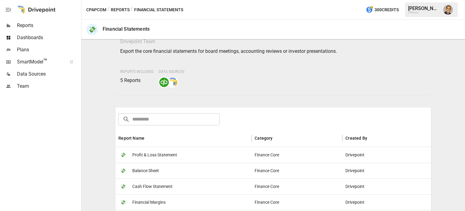
scroll to position [91, 0]
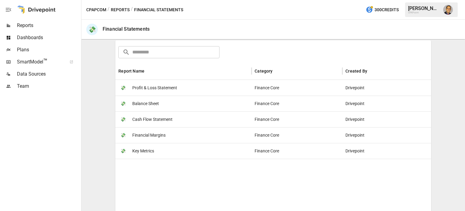
click at [154, 131] on span "Financial Margins" at bounding box center [148, 134] width 33 height 15
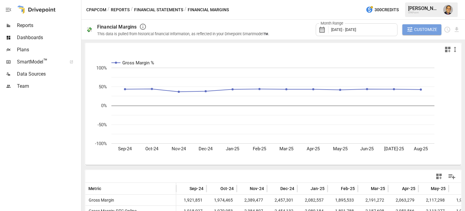
click at [417, 31] on span "Customize" at bounding box center [426, 30] width 23 height 8
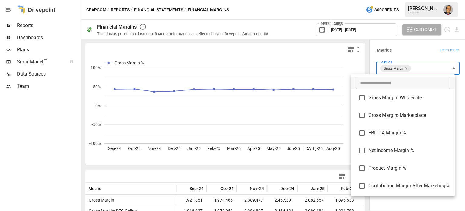
click at [429, 0] on body "Reports Dashboards Plans SmartModel ™ Data Sources Team CPAPcom / Reports / Fin…" at bounding box center [232, 0] width 465 height 0
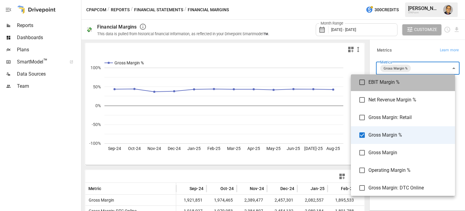
click at [384, 82] on span "EBIT Margin %" at bounding box center [410, 81] width 82 height 7
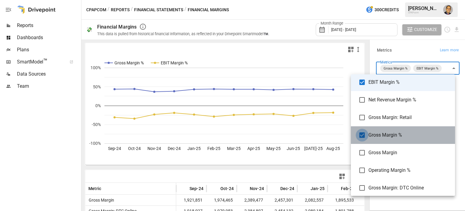
type input "**********"
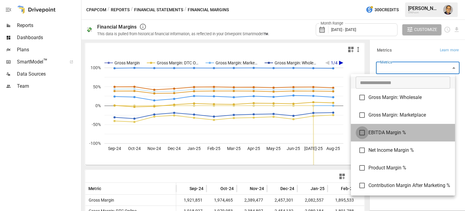
type input "**********"
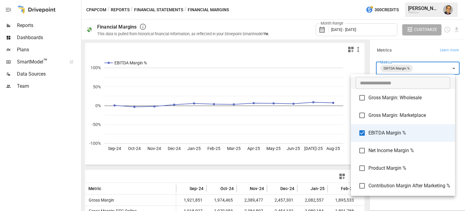
click at [368, 27] on div at bounding box center [232, 105] width 465 height 211
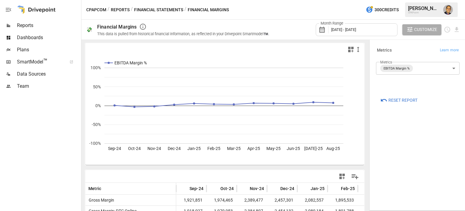
click at [355, 30] on span "September 2024 - September 2025" at bounding box center [343, 29] width 25 height 5
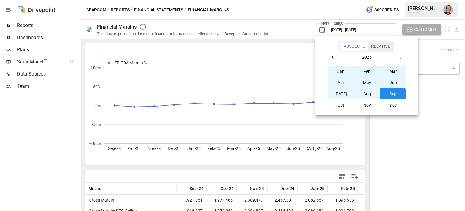
click at [335, 55] on icon "button" at bounding box center [333, 57] width 5 height 5
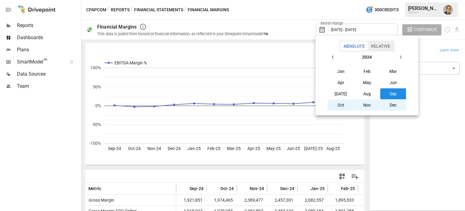
click at [335, 55] on icon "button" at bounding box center [333, 57] width 5 height 5
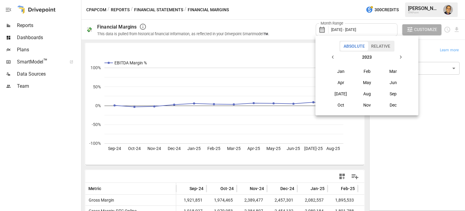
click at [343, 72] on button "Jan" at bounding box center [341, 71] width 26 height 11
click at [399, 58] on icon "button" at bounding box center [400, 57] width 5 height 5
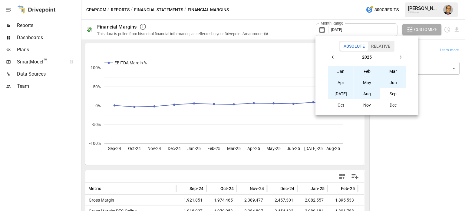
click at [366, 96] on button "Aug" at bounding box center [367, 93] width 26 height 11
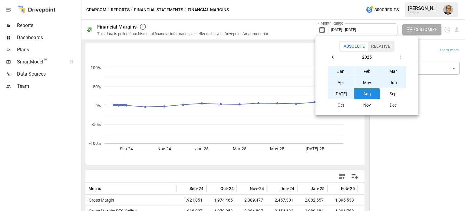
click at [316, 11] on div at bounding box center [232, 105] width 465 height 211
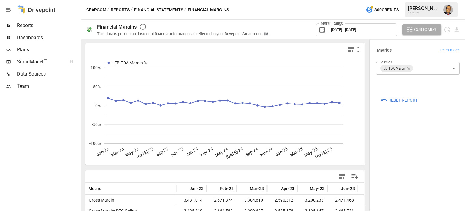
click at [410, 0] on body "Reports Dashboards Plans SmartModel ™ Data Sources Team CPAPcom / Reports / Fin…" at bounding box center [232, 0] width 465 height 0
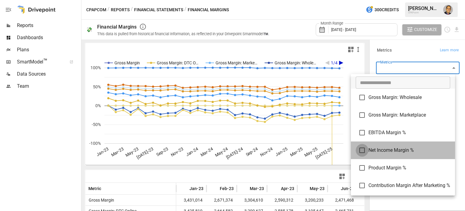
type input "**********"
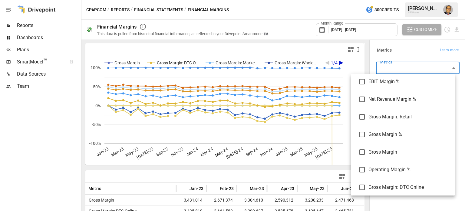
scroll to position [124, 0]
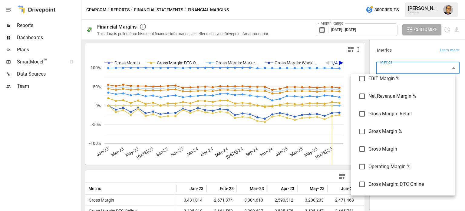
click at [373, 59] on div at bounding box center [232, 105] width 465 height 211
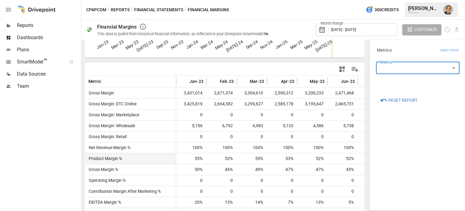
scroll to position [133, 0]
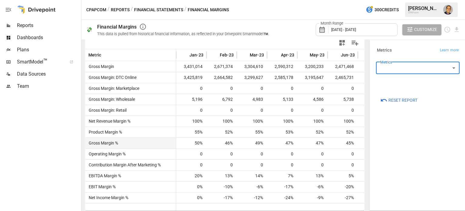
click at [208, 138] on div "46%" at bounding box center [222, 143] width 30 height 11
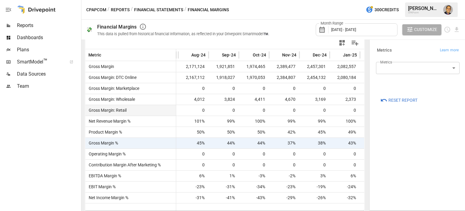
scroll to position [0, 604]
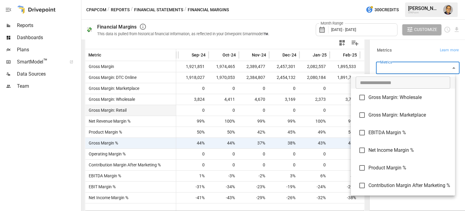
click at [415, 0] on body "Reports Dashboards Plans SmartModel ™ Data Sources Team CPAPcom / Reports / Fin…" at bounding box center [232, 0] width 465 height 0
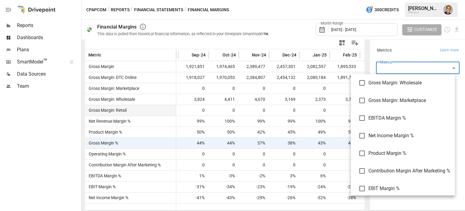
scroll to position [0, 0]
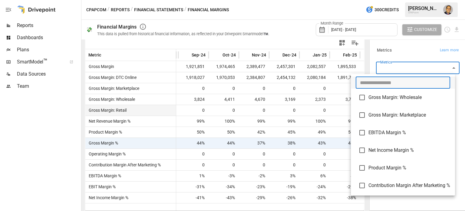
click at [395, 79] on input "text" at bounding box center [403, 82] width 95 height 12
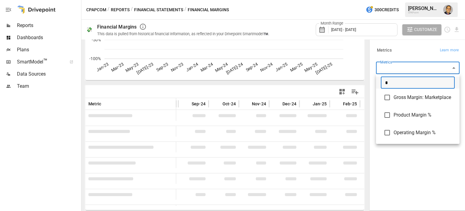
scroll to position [133, 0]
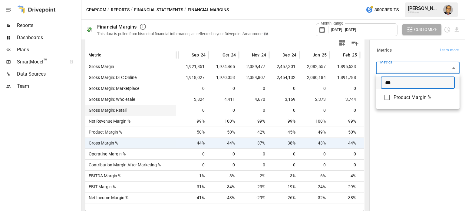
type input "***"
type input "**********"
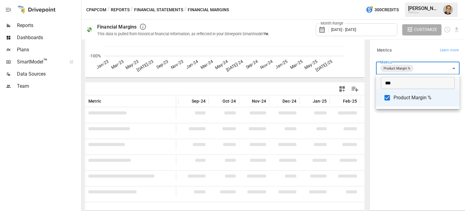
scroll to position [133, 0]
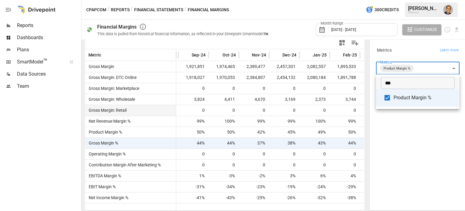
drag, startPoint x: 367, startPoint y: 146, endPoint x: 368, endPoint y: 133, distance: 13.7
click at [368, 133] on div at bounding box center [232, 105] width 465 height 211
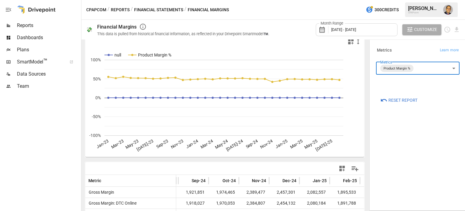
scroll to position [0, 0]
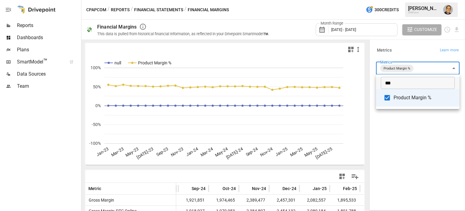
click at [421, 0] on body "Reports Dashboards Plans SmartModel ™ Data Sources Team CPAPcom / Reports / Fin…" at bounding box center [232, 0] width 465 height 0
drag, startPoint x: 400, startPoint y: 142, endPoint x: 391, endPoint y: 140, distance: 9.6
click at [400, 143] on div at bounding box center [232, 105] width 465 height 211
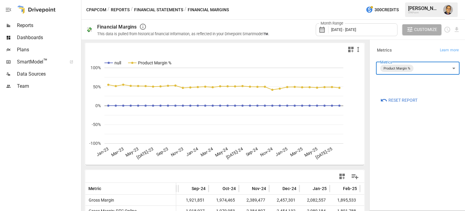
click at [456, 0] on body "Reports Dashboards Plans SmartModel ™ Data Sources Team CPAPcom / Reports / Fin…" at bounding box center [232, 0] width 465 height 0
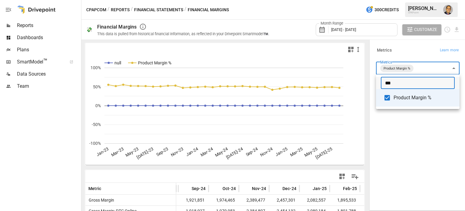
drag, startPoint x: 410, startPoint y: 77, endPoint x: 353, endPoint y: 67, distance: 57.9
click at [353, 67] on div "*** ​ Product Margin %" at bounding box center [232, 105] width 465 height 211
type input "*"
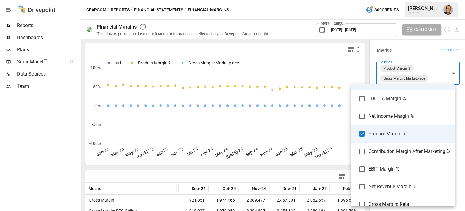
scroll to position [30, 0]
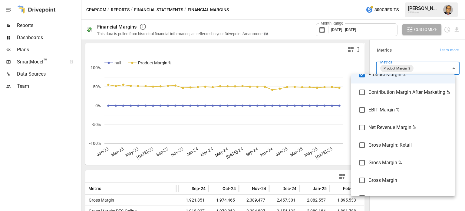
scroll to position [121, 0]
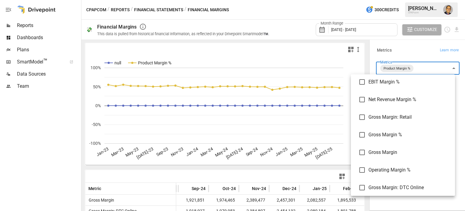
type input "**********"
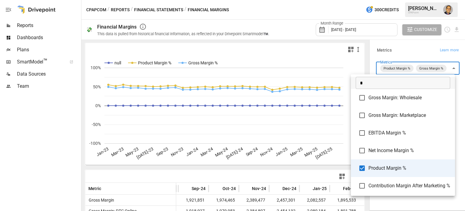
click at [267, 90] on div at bounding box center [232, 105] width 465 height 211
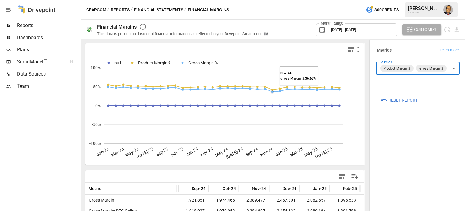
click at [275, 91] on rect "A chart." at bounding box center [224, 106] width 239 height 76
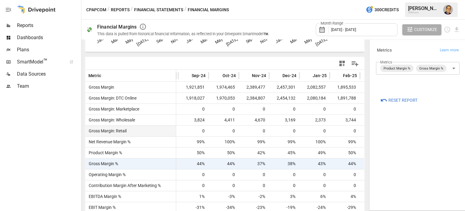
scroll to position [133, 0]
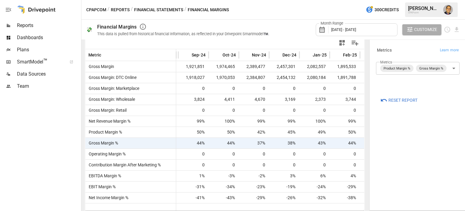
click at [158, 5] on div "CPAPcom / Reports / Financial Statements / Financial Margins 300 Credits Tom G.…" at bounding box center [274, 9] width 384 height 19
click at [157, 8] on button "Financial Statements" at bounding box center [158, 10] width 49 height 8
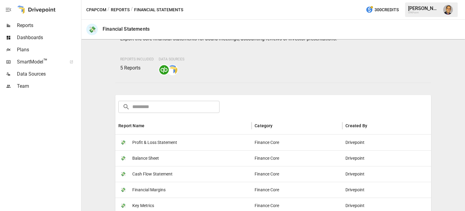
scroll to position [91, 0]
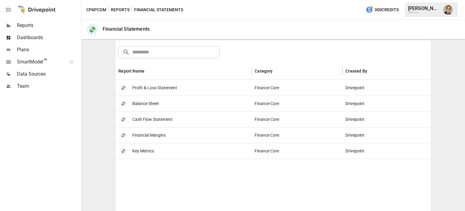
click at [145, 150] on span "Key Metrics" at bounding box center [143, 150] width 22 height 15
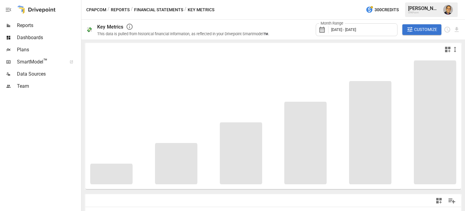
click at [166, 9] on button "Financial Statements" at bounding box center [158, 10] width 49 height 8
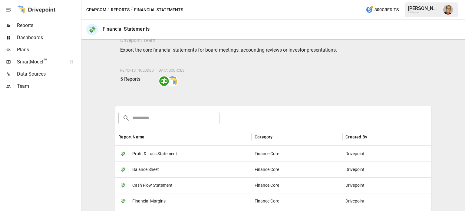
scroll to position [91, 0]
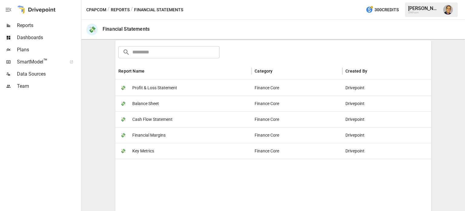
click at [148, 148] on span "Key Metrics" at bounding box center [143, 150] width 22 height 15
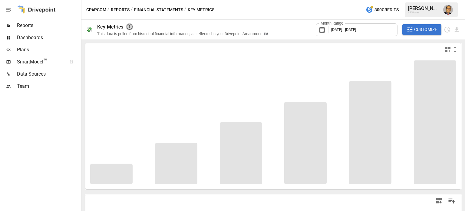
click at [131, 25] on icon "button" at bounding box center [129, 26] width 7 height 7
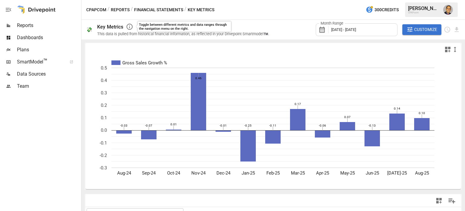
click at [261, 23] on div "Key Metrics Toggle between different metrics and data ranges through the naviga…" at bounding box center [184, 26] width 175 height 7
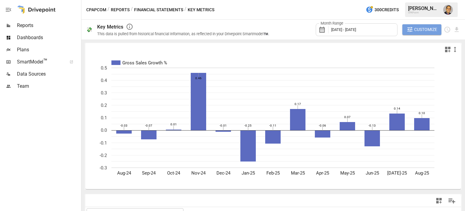
click at [416, 29] on span "Customize" at bounding box center [426, 30] width 23 height 8
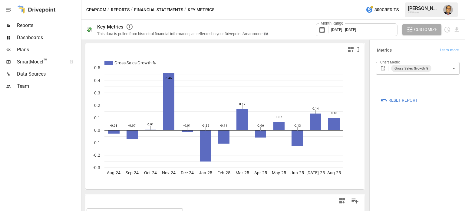
click at [406, 0] on body "Reports Dashboards Plans SmartModel ™ Data Sources Team CPAPcom / Reports / Fin…" at bounding box center [232, 0] width 465 height 0
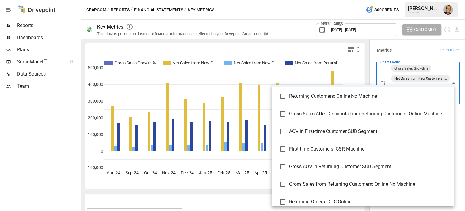
scroll to position [91, 0]
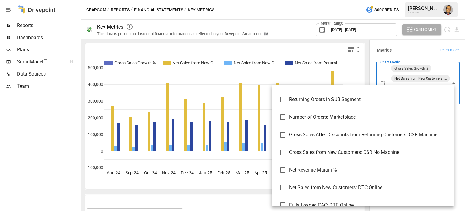
scroll to position [212, 0]
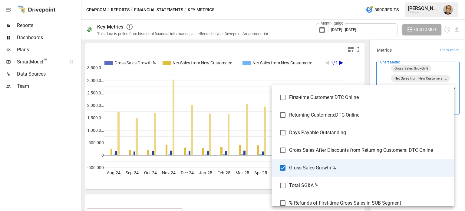
scroll to position [1151, 0]
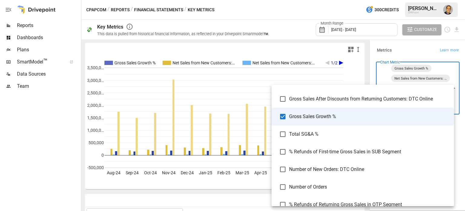
type input "**********"
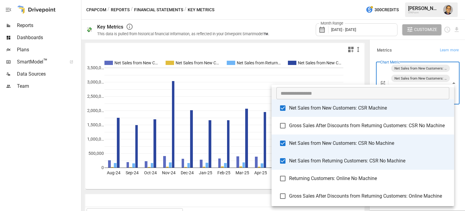
click at [305, 94] on input "text" at bounding box center [363, 93] width 173 height 12
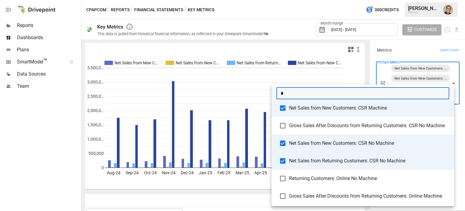
type input "**"
click at [313, 94] on input "**" at bounding box center [363, 93] width 173 height 12
type input "***"
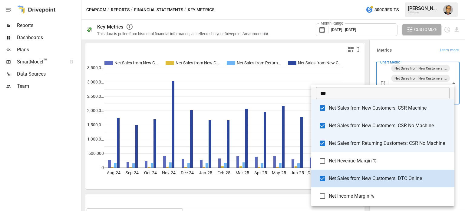
click at [354, 96] on input "***" at bounding box center [383, 93] width 134 height 12
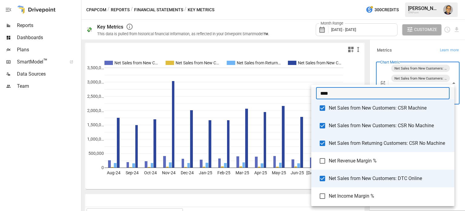
type input "*****"
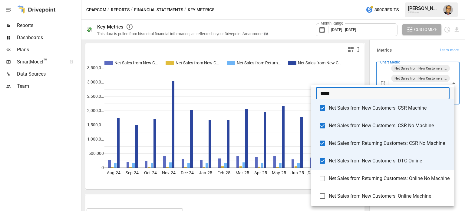
click at [357, 97] on input "*****" at bounding box center [383, 93] width 134 height 12
click at [357, 94] on input "******" at bounding box center [383, 93] width 134 height 12
click at [357, 94] on input "*******" at bounding box center [383, 93] width 134 height 12
click at [357, 94] on input "********" at bounding box center [383, 93] width 134 height 12
type input "*********"
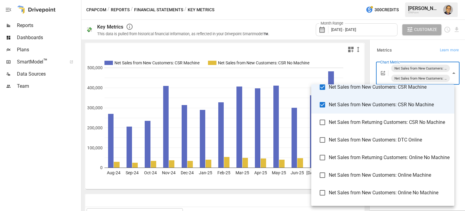
scroll to position [72, 0]
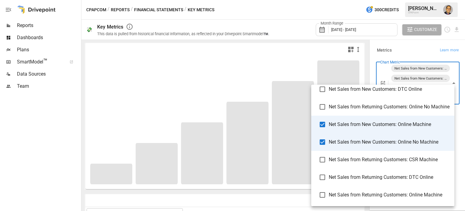
scroll to position [41, 0]
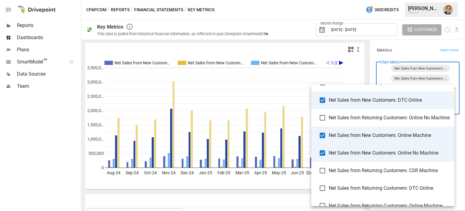
scroll to position [30, 0]
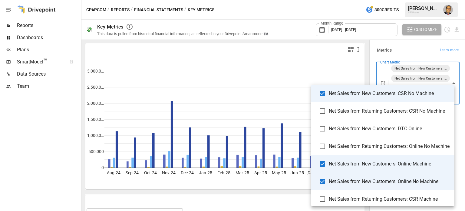
scroll to position [61, 0]
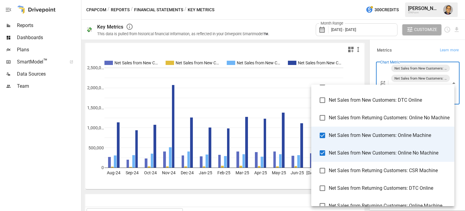
click at [174, 98] on div at bounding box center [232, 105] width 465 height 211
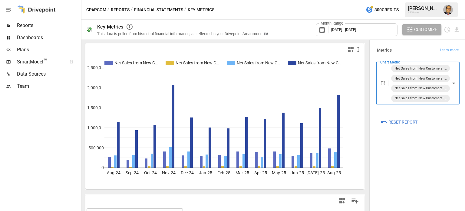
click at [456, 0] on body "Reports Dashboards Plans SmartModel ™ Data Sources Team CPAPcom / Reports / Fin…" at bounding box center [232, 0] width 465 height 0
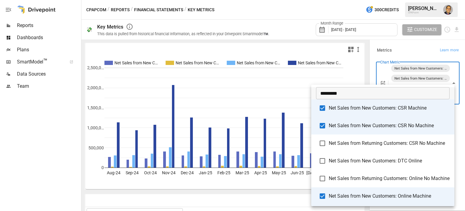
scroll to position [16, 0]
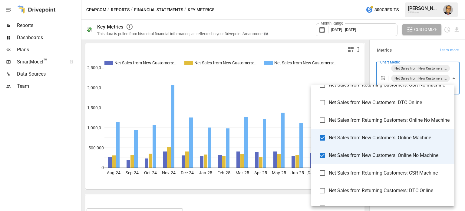
scroll to position [61, 0]
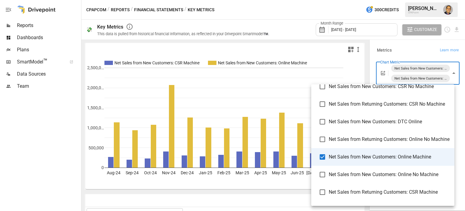
scroll to position [30, 0]
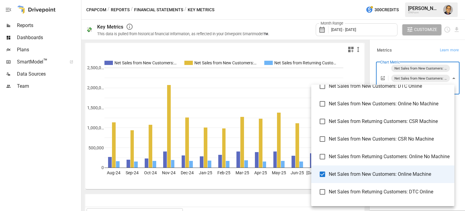
scroll to position [61, 0]
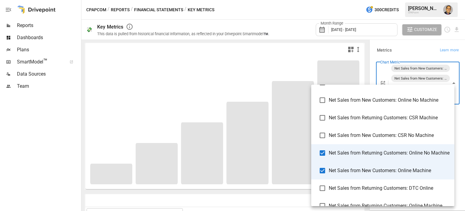
click at [72, 157] on div at bounding box center [232, 105] width 465 height 211
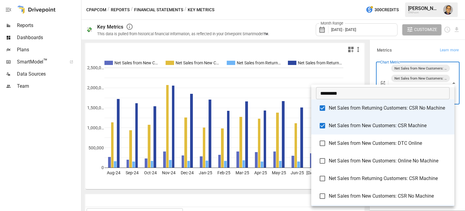
drag, startPoint x: 454, startPoint y: 89, endPoint x: 448, endPoint y: 94, distance: 7.5
click at [454, 0] on body "Reports Dashboards Plans SmartModel ™ Data Sources Team CPAPcom / Reports / Fin…" at bounding box center [232, 0] width 465 height 0
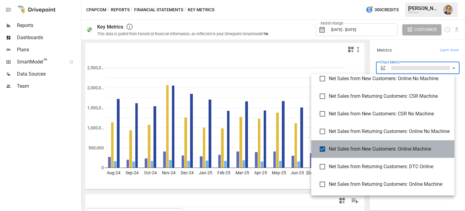
click at [320, 156] on li "Net Sales from New Customers: Online Machine" at bounding box center [382, 149] width 143 height 18
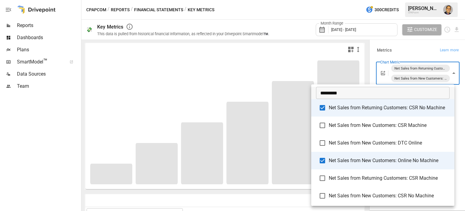
type input "**********"
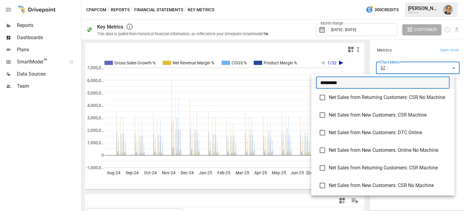
drag, startPoint x: 305, startPoint y: 79, endPoint x: 298, endPoint y: 78, distance: 7.0
click at [298, 78] on div "********* ​ Net Sales from Returning Customers: CSR No Machine Net Sales from N…" at bounding box center [232, 105] width 465 height 211
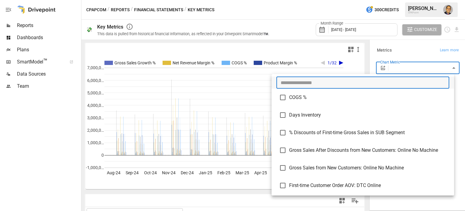
type input "******"
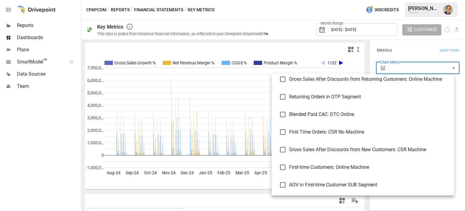
scroll to position [212, 0]
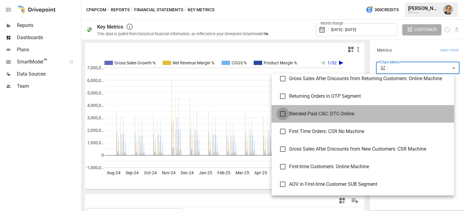
type input "**********"
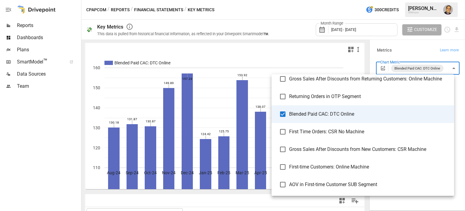
click at [295, 57] on div at bounding box center [232, 105] width 465 height 211
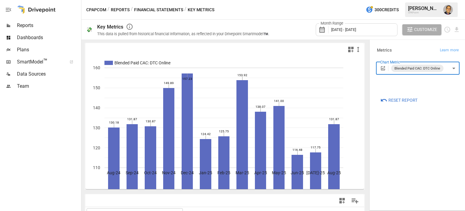
click at [456, 0] on body "Reports Dashboards Plans SmartModel ™ Data Sources Team CPAPcom / Reports / Fin…" at bounding box center [232, 0] width 465 height 0
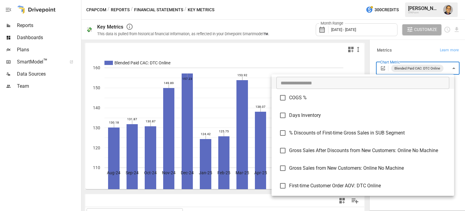
scroll to position [191, 0]
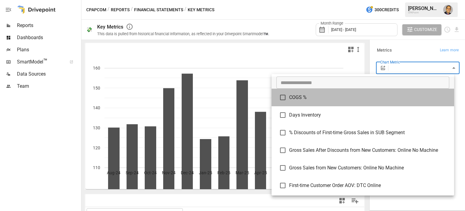
click at [318, 89] on li "COGS %" at bounding box center [363, 97] width 183 height 18
type input "******"
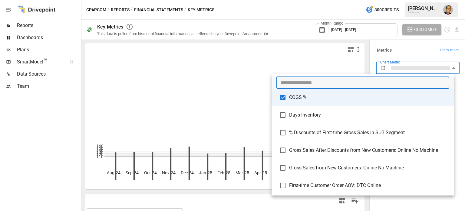
click at [321, 84] on input "text" at bounding box center [363, 82] width 173 height 12
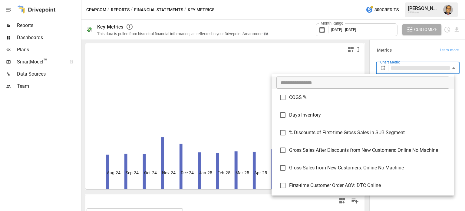
click at [299, 85] on input "text" at bounding box center [363, 82] width 173 height 12
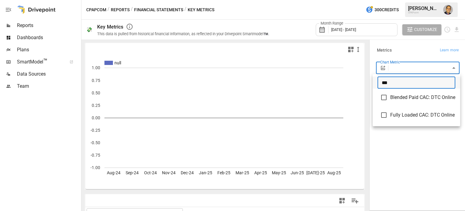
type input "***"
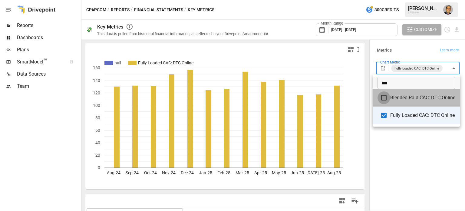
type input "**********"
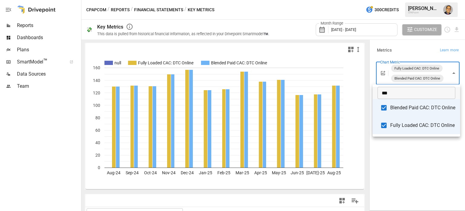
click at [348, 50] on div at bounding box center [232, 105] width 465 height 211
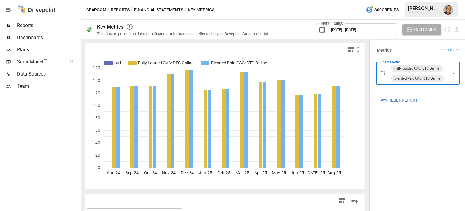
click at [348, 50] on icon "button" at bounding box center [350, 49] width 5 height 5
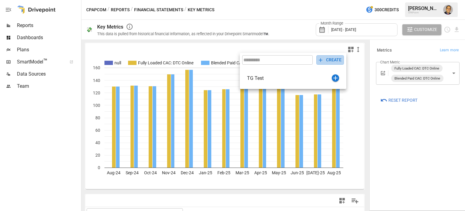
click at [332, 58] on button "CREATE" at bounding box center [331, 59] width 28 height 9
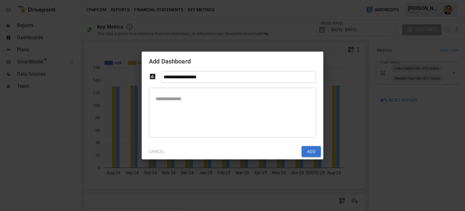
drag, startPoint x: 353, startPoint y: 130, endPoint x: 349, endPoint y: 126, distance: 5.8
click at [352, 131] on div "**********" at bounding box center [232, 105] width 465 height 211
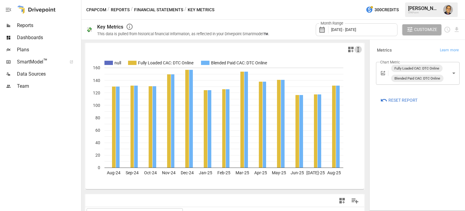
click at [356, 51] on icon "button" at bounding box center [358, 49] width 7 height 7
click at [365, 57] on li "Small" at bounding box center [362, 61] width 25 height 12
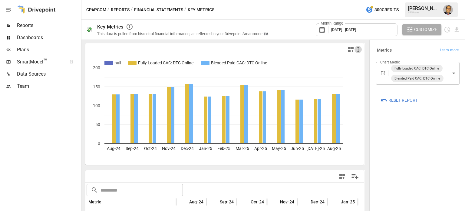
click at [355, 50] on icon "button" at bounding box center [358, 49] width 7 height 7
click at [356, 74] on li "Medium" at bounding box center [362, 73] width 25 height 12
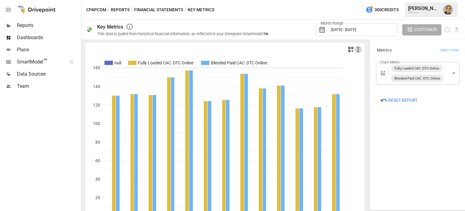
click at [355, 49] on icon "button" at bounding box center [358, 49] width 7 height 7
click at [356, 61] on li "Small" at bounding box center [362, 61] width 25 height 12
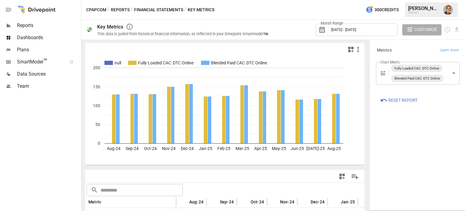
click at [455, 0] on body "Reports Dashboards Plans SmartModel ™ Data Sources Team CPAPcom / Reports / Fin…" at bounding box center [232, 0] width 465 height 0
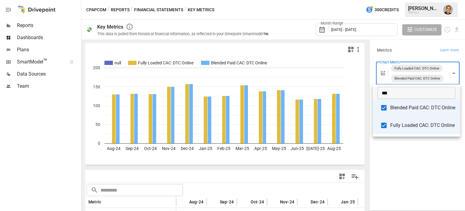
drag, startPoint x: 395, startPoint y: 94, endPoint x: 375, endPoint y: 87, distance: 21.9
click at [375, 87] on li "*** ​" at bounding box center [417, 93] width 88 height 12
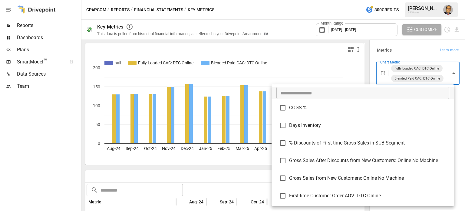
scroll to position [5, 0]
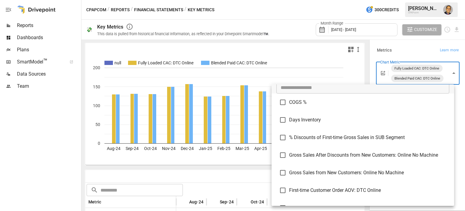
click at [191, 165] on div at bounding box center [232, 105] width 465 height 211
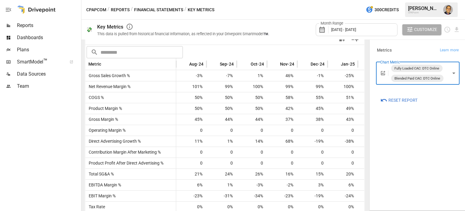
scroll to position [139, 0]
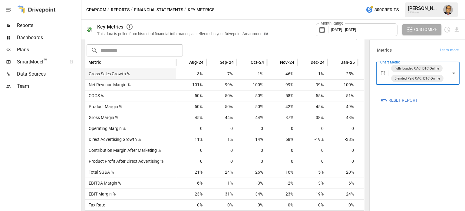
click at [135, 76] on div "Gross Sales Growth %" at bounding box center [130, 73] width 91 height 11
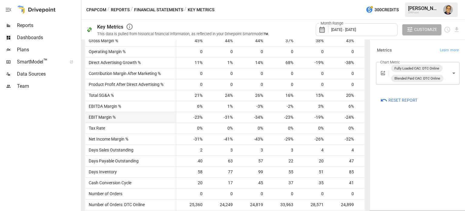
scroll to position [230, 0]
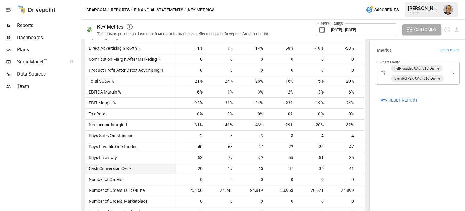
click at [145, 167] on div "Cash Conversion Cycle" at bounding box center [130, 168] width 91 height 11
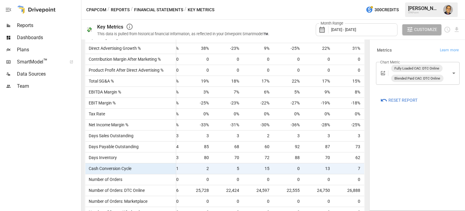
click at [295, 168] on span "0" at bounding box center [289, 168] width 24 height 11
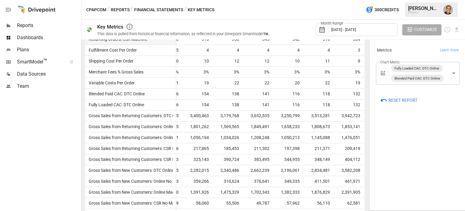
scroll to position [533, 0]
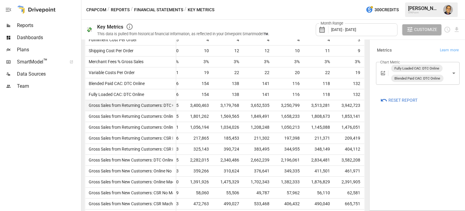
click at [196, 103] on span "3,400,463" at bounding box center [198, 105] width 24 height 11
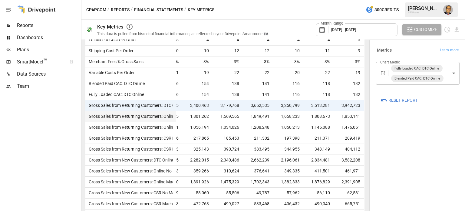
click at [186, 113] on span "1,801,262" at bounding box center [198, 116] width 24 height 11
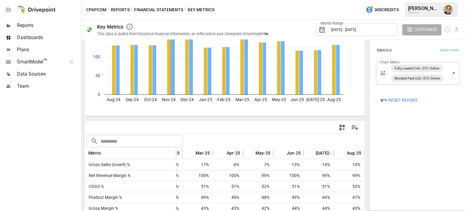
scroll to position [91, 0]
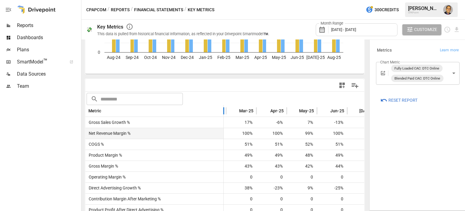
drag, startPoint x: 177, startPoint y: 111, endPoint x: 225, endPoint y: 131, distance: 51.4
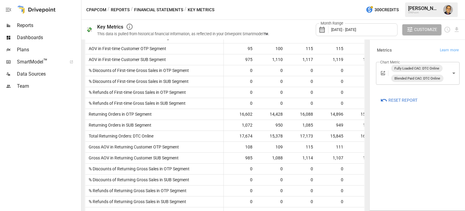
scroll to position [1096, 0]
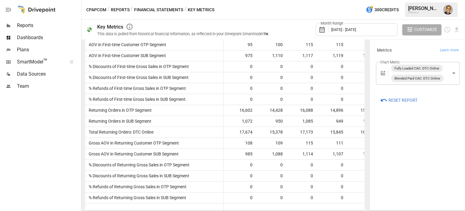
click at [157, 9] on button "Financial Statements" at bounding box center [158, 10] width 49 height 8
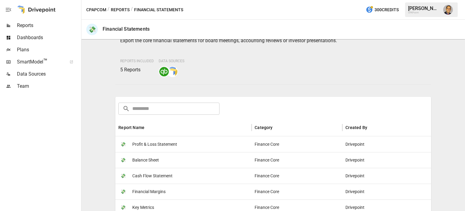
scroll to position [61, 0]
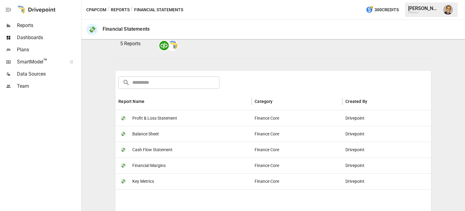
click at [117, 8] on button "Reports" at bounding box center [120, 10] width 19 height 8
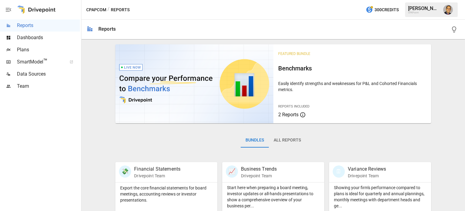
scroll to position [91, 0]
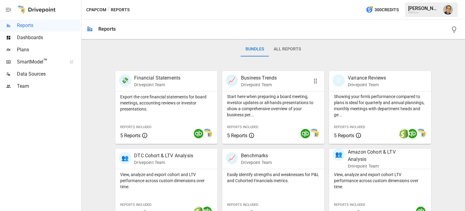
click at [279, 78] on div "📈 Business Trends Drivepoint Team" at bounding box center [265, 80] width 79 height 13
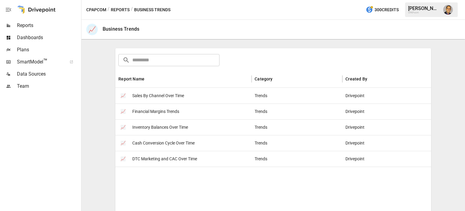
scroll to position [91, 0]
click at [159, 93] on span "Sales By Channel Over Time" at bounding box center [158, 94] width 52 height 15
